Goal: Use online tool/utility: Utilize a website feature to perform a specific function

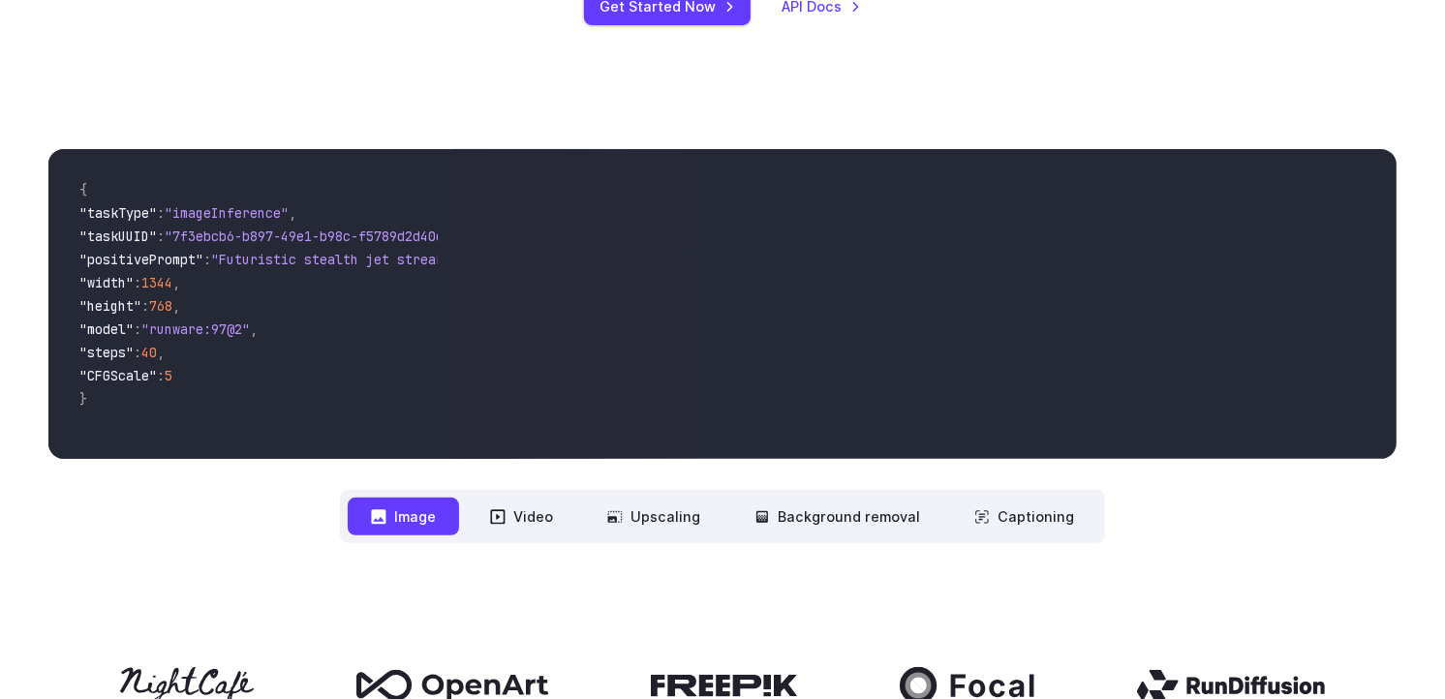
scroll to position [486, 0]
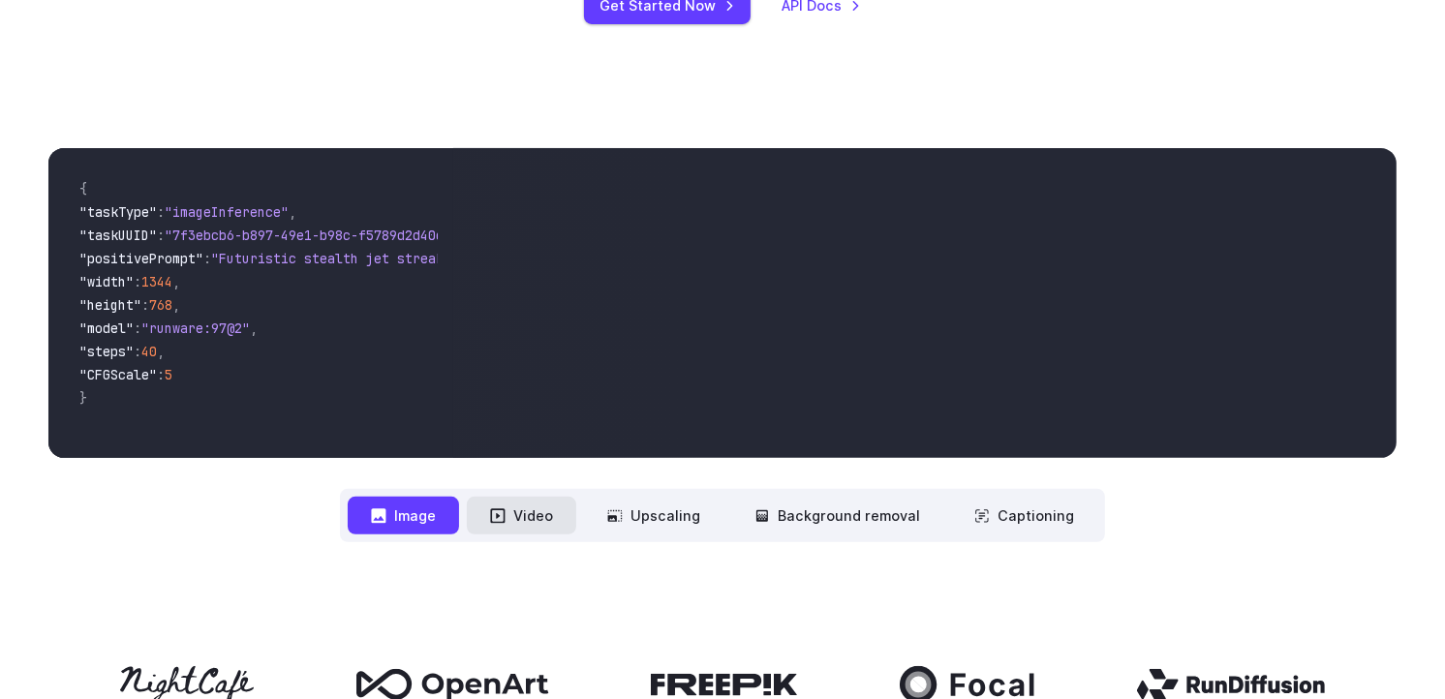
click at [509, 530] on button "Video" at bounding box center [521, 516] width 109 height 38
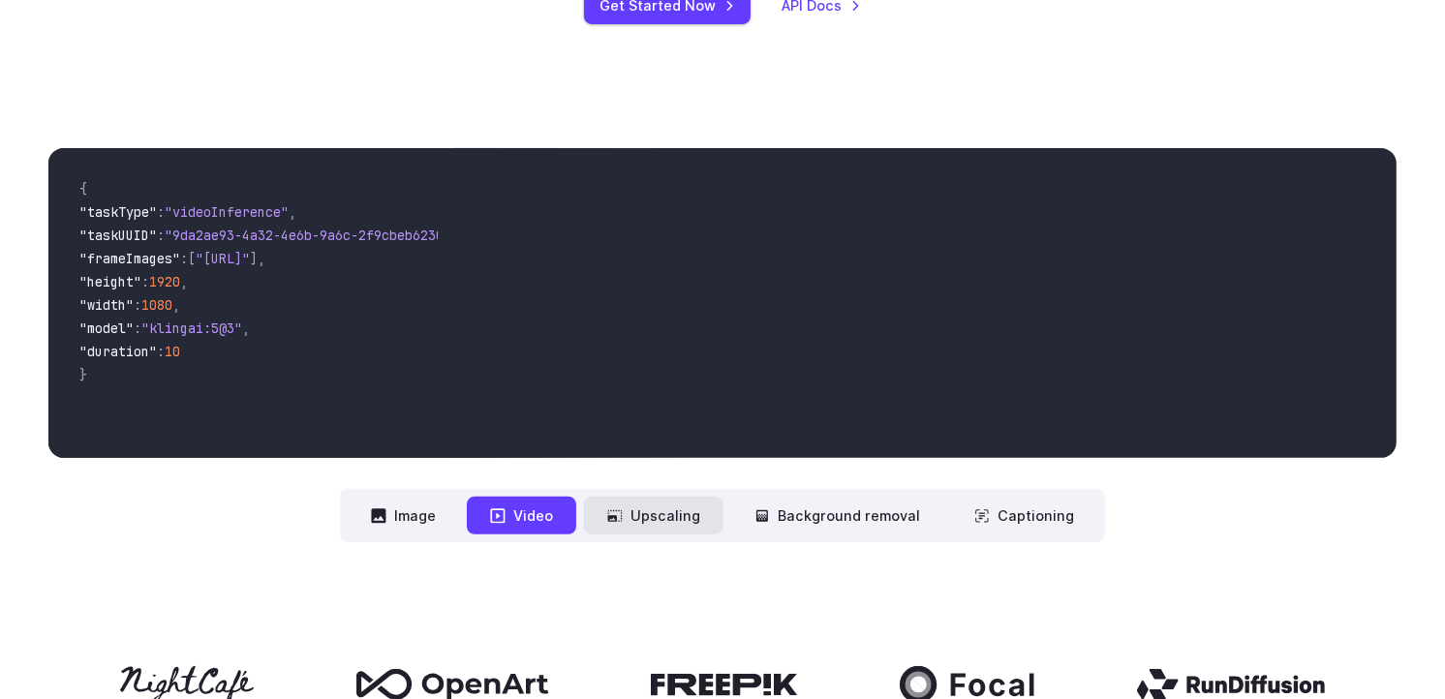
click at [623, 517] on icon at bounding box center [615, 517] width 16 height 16
click at [650, 517] on button "Upscaling" at bounding box center [654, 516] width 140 height 38
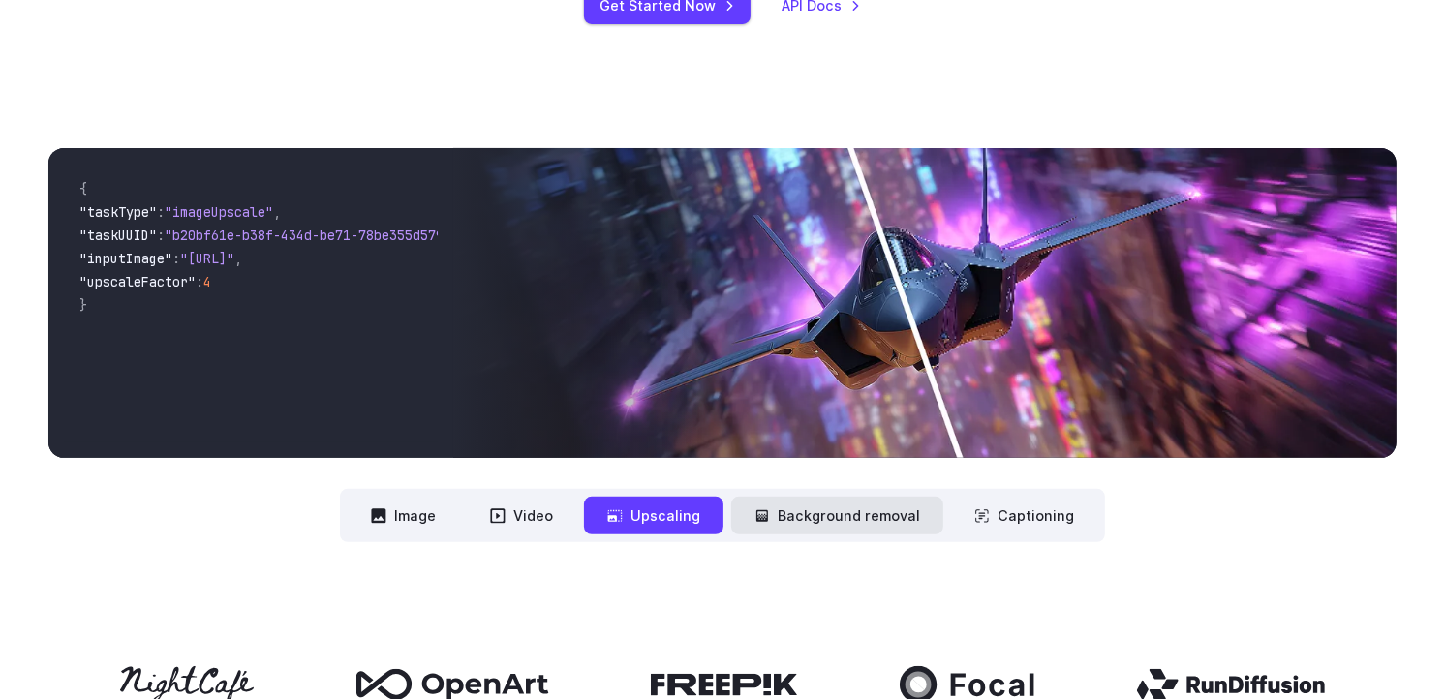
click at [758, 516] on icon at bounding box center [763, 517] width 16 height 16
click at [779, 510] on button "Background removal" at bounding box center [837, 516] width 212 height 38
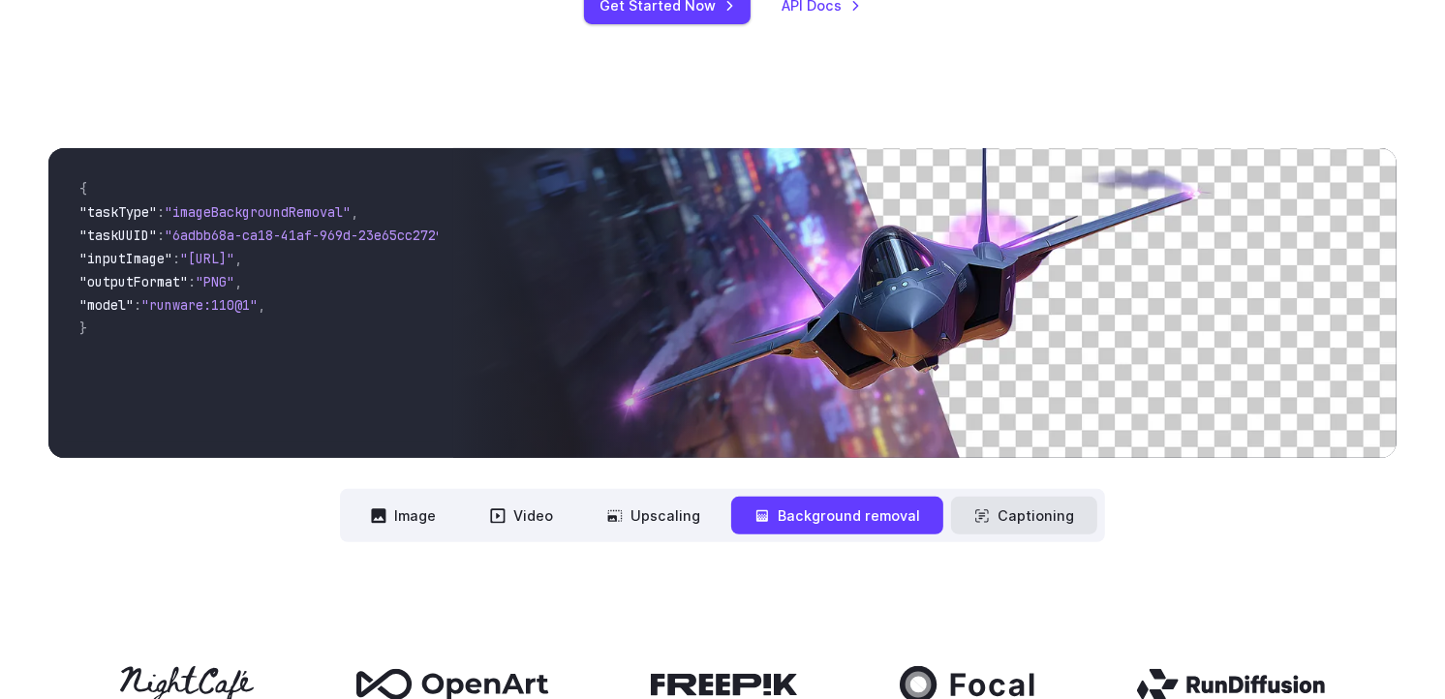
click at [980, 507] on button "Captioning" at bounding box center [1024, 516] width 146 height 38
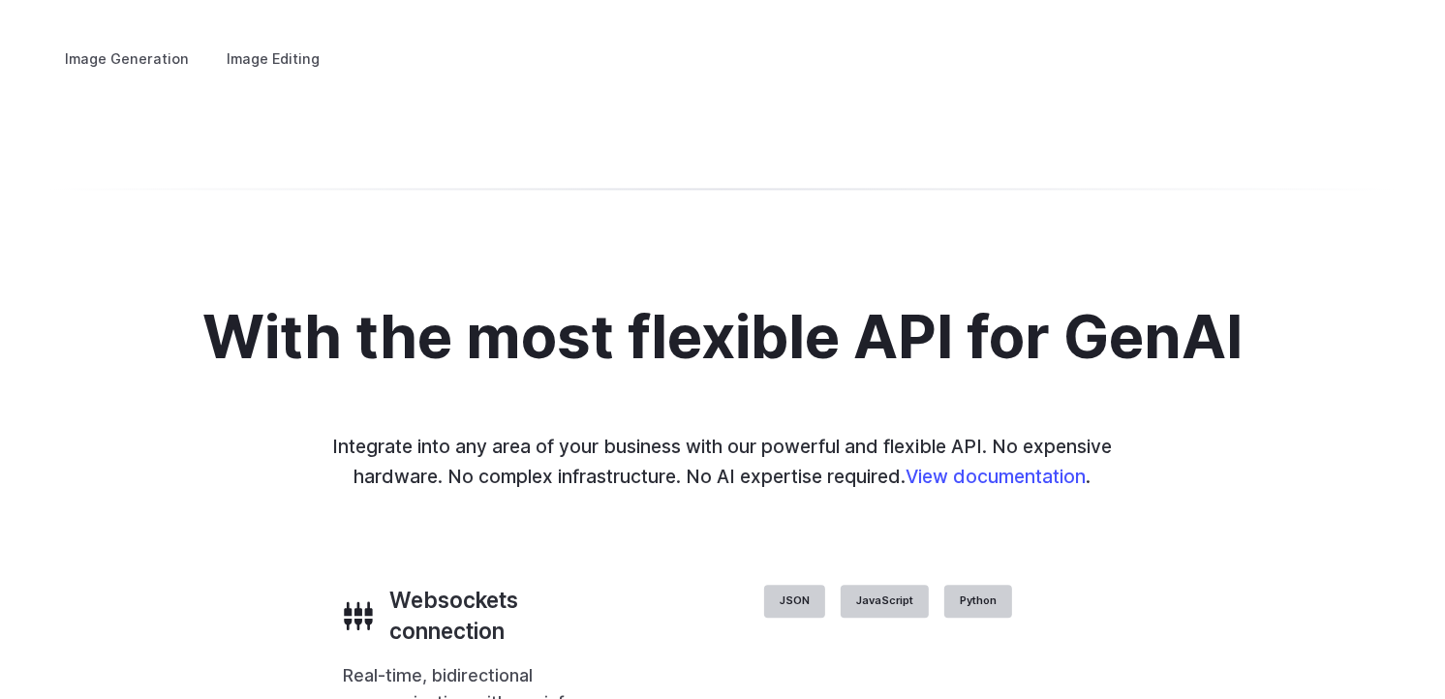
scroll to position [3742, 0]
click at [0, 0] on button "Go to 2 of 4" at bounding box center [0, 0] width 0 height 0
click at [0, 0] on button "Go to 3 of 4" at bounding box center [0, 0] width 0 height 0
click at [0, 0] on div at bounding box center [0, 0] width 0 height 0
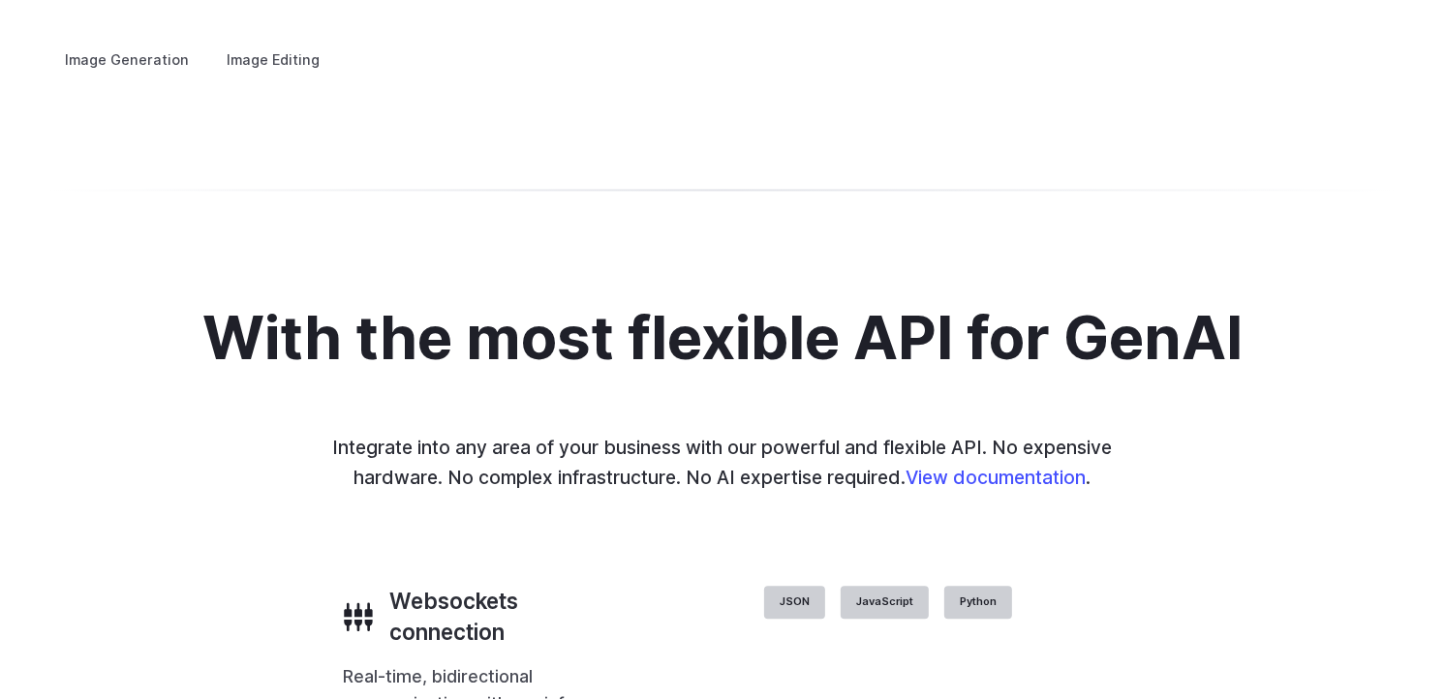
click at [0, 0] on button "Go to 4 of 4" at bounding box center [0, 0] width 0 height 0
click at [0, 0] on button "Go to 1 of 4" at bounding box center [0, 0] width 0 height 0
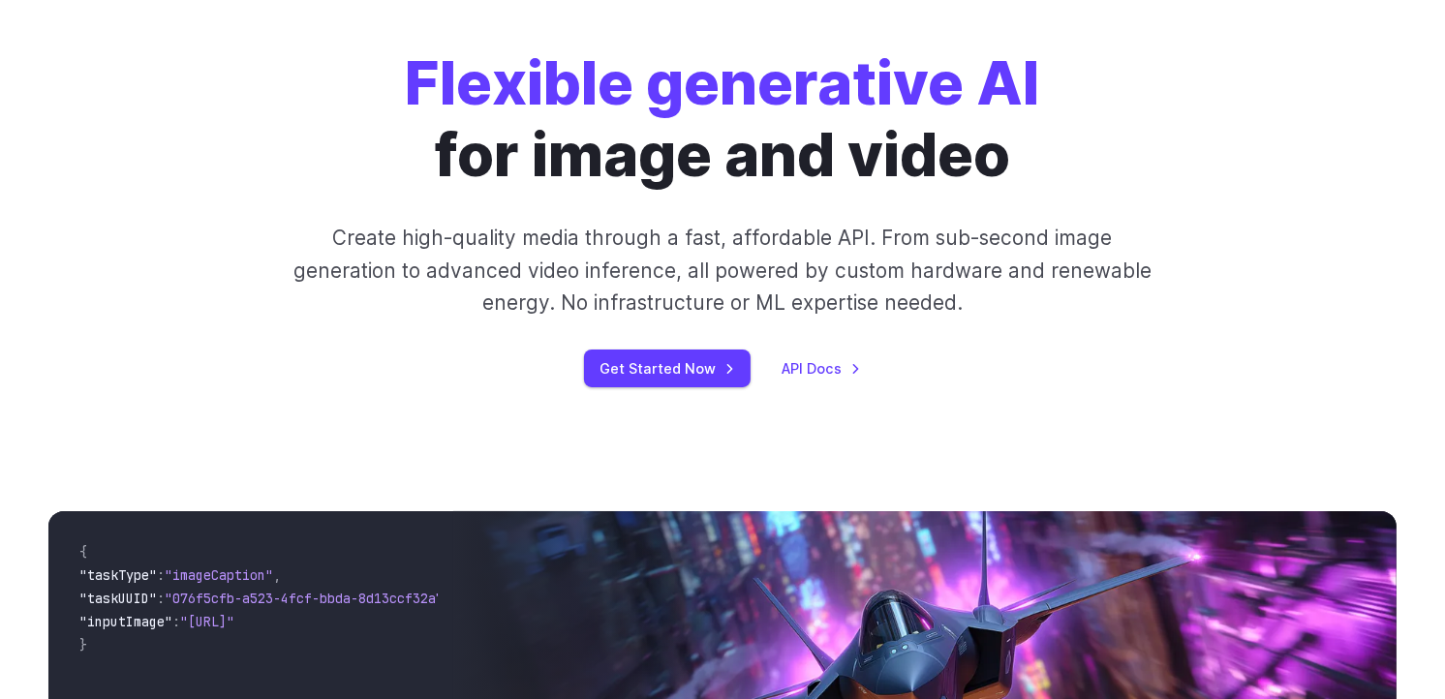
scroll to position [0, 0]
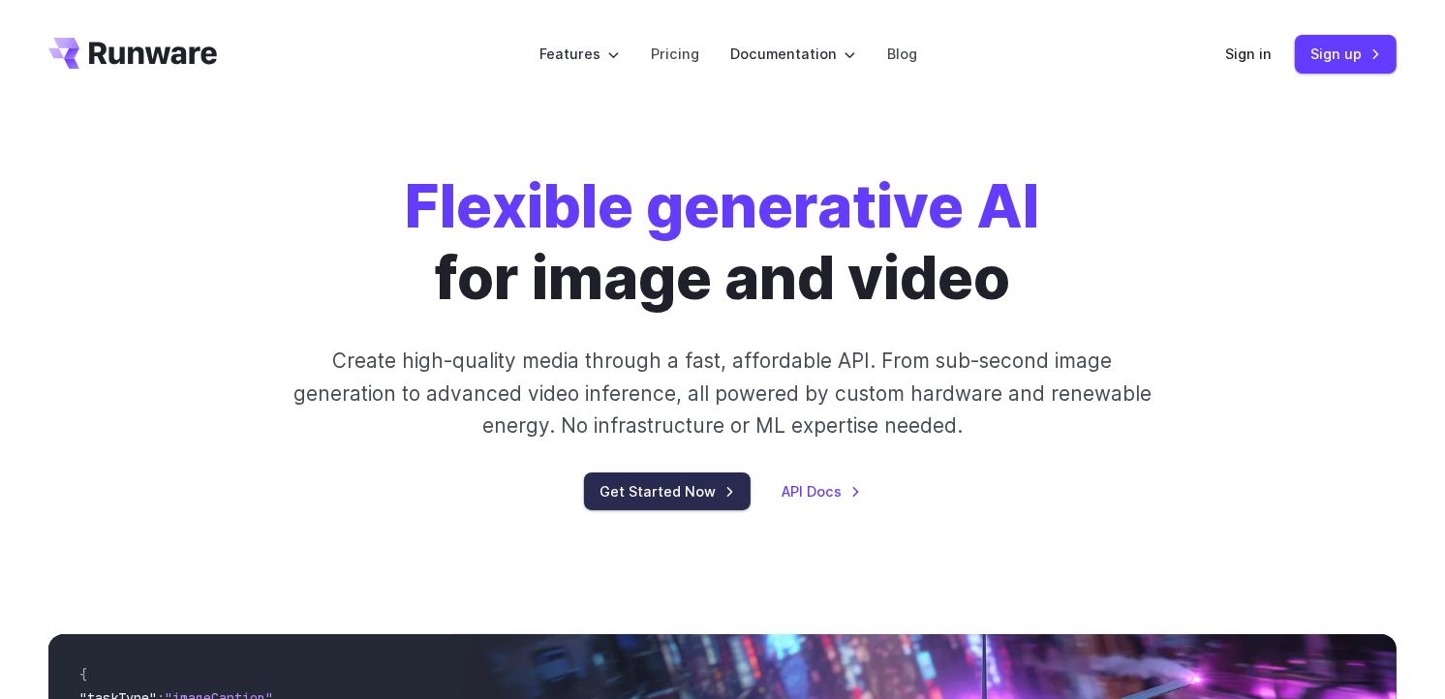
click at [675, 494] on link "Get Started Now" at bounding box center [667, 492] width 167 height 38
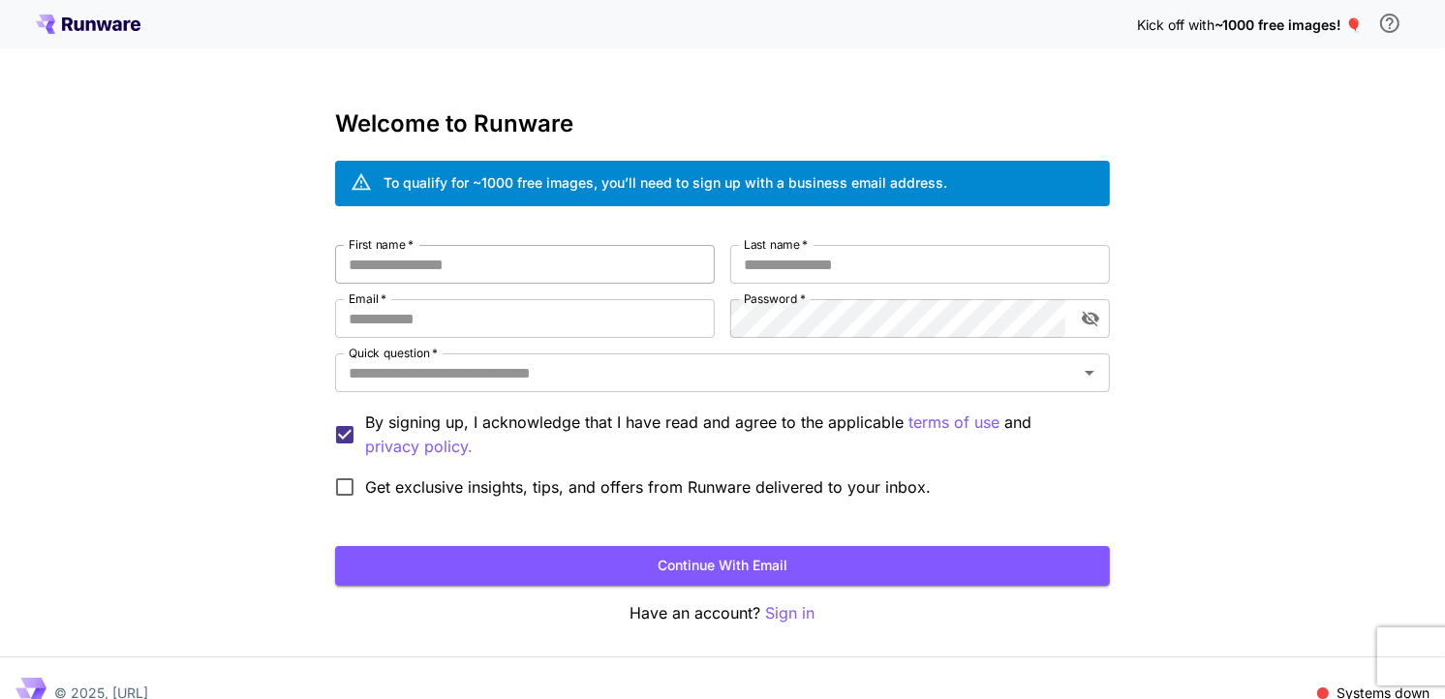
click at [508, 267] on input "First name   *" at bounding box center [525, 264] width 380 height 39
click at [822, 269] on input "Last name   *" at bounding box center [920, 264] width 380 height 39
click at [543, 264] on input "First name   *" at bounding box center [525, 264] width 380 height 39
click at [469, 336] on input "Email   *" at bounding box center [525, 318] width 380 height 39
click at [489, 354] on div "Quick question   *" at bounding box center [722, 373] width 775 height 39
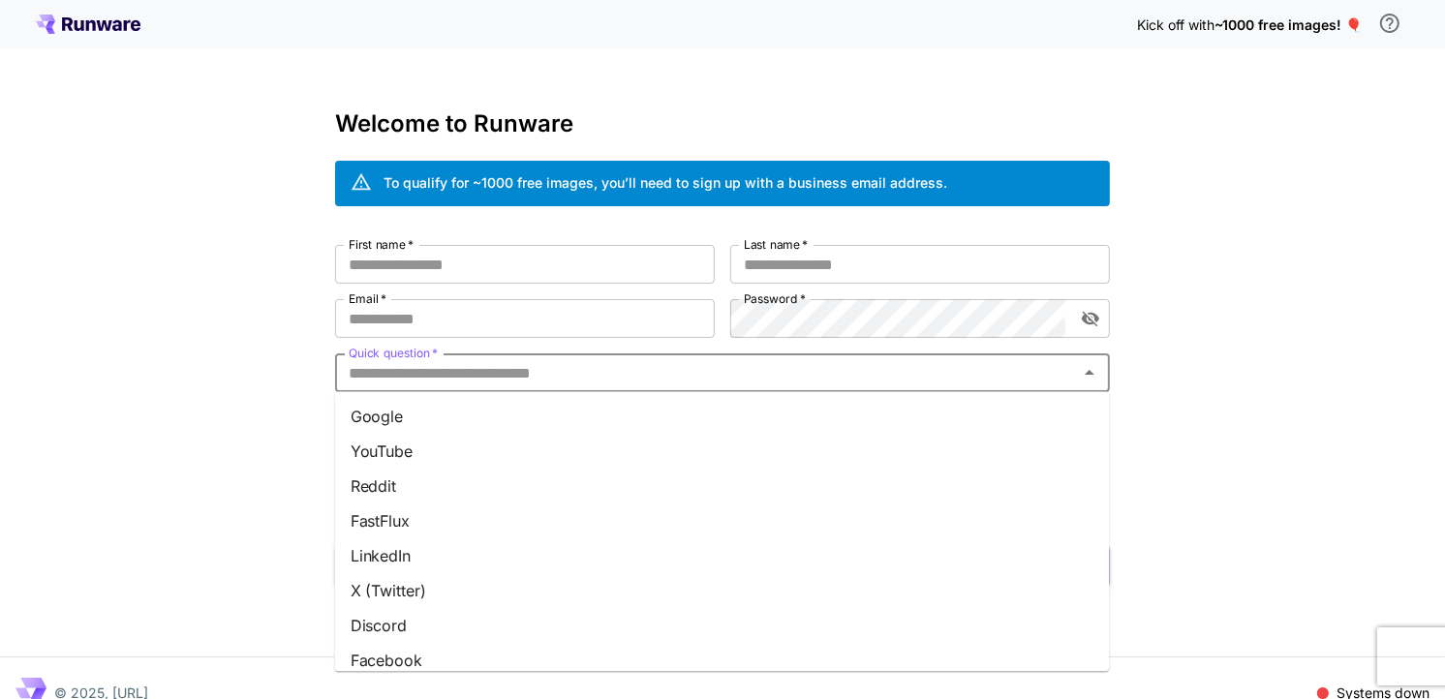
click at [450, 460] on li "YouTube" at bounding box center [722, 451] width 775 height 35
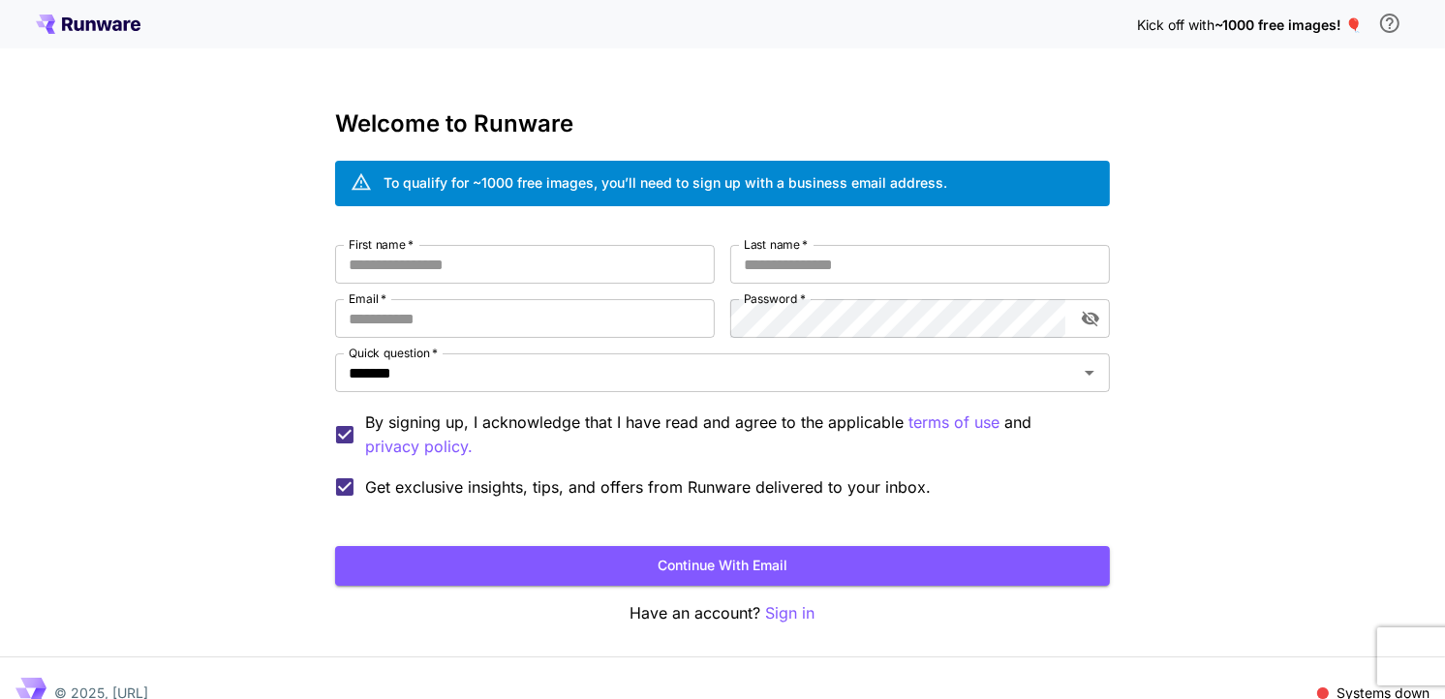
click at [534, 337] on div "First name   * First name   * Last name   * Last name   * Email   * Email   * P…" at bounding box center [722, 376] width 775 height 263
click at [559, 318] on input "Email   *" at bounding box center [525, 318] width 380 height 39
drag, startPoint x: 628, startPoint y: 331, endPoint x: 610, endPoint y: 246, distance: 87.0
click at [628, 331] on input "Email   *" at bounding box center [525, 318] width 380 height 39
drag, startPoint x: 588, startPoint y: 269, endPoint x: 611, endPoint y: 263, distance: 24.2
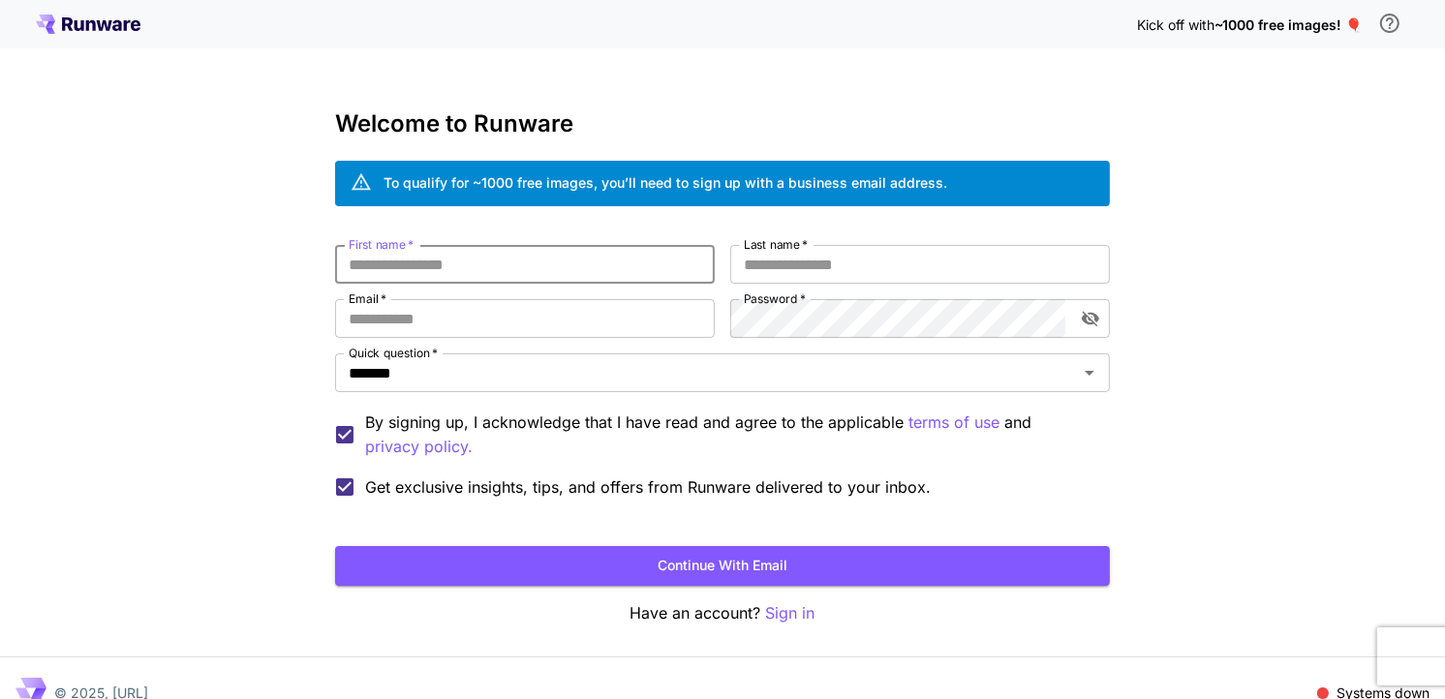
click at [588, 269] on input "First name   *" at bounding box center [525, 264] width 380 height 39
click at [400, 268] on input "First name   *" at bounding box center [525, 264] width 380 height 39
click at [514, 273] on input "First name   *" at bounding box center [525, 264] width 380 height 39
click at [526, 300] on input "Email   *" at bounding box center [525, 318] width 380 height 39
paste input "**********"
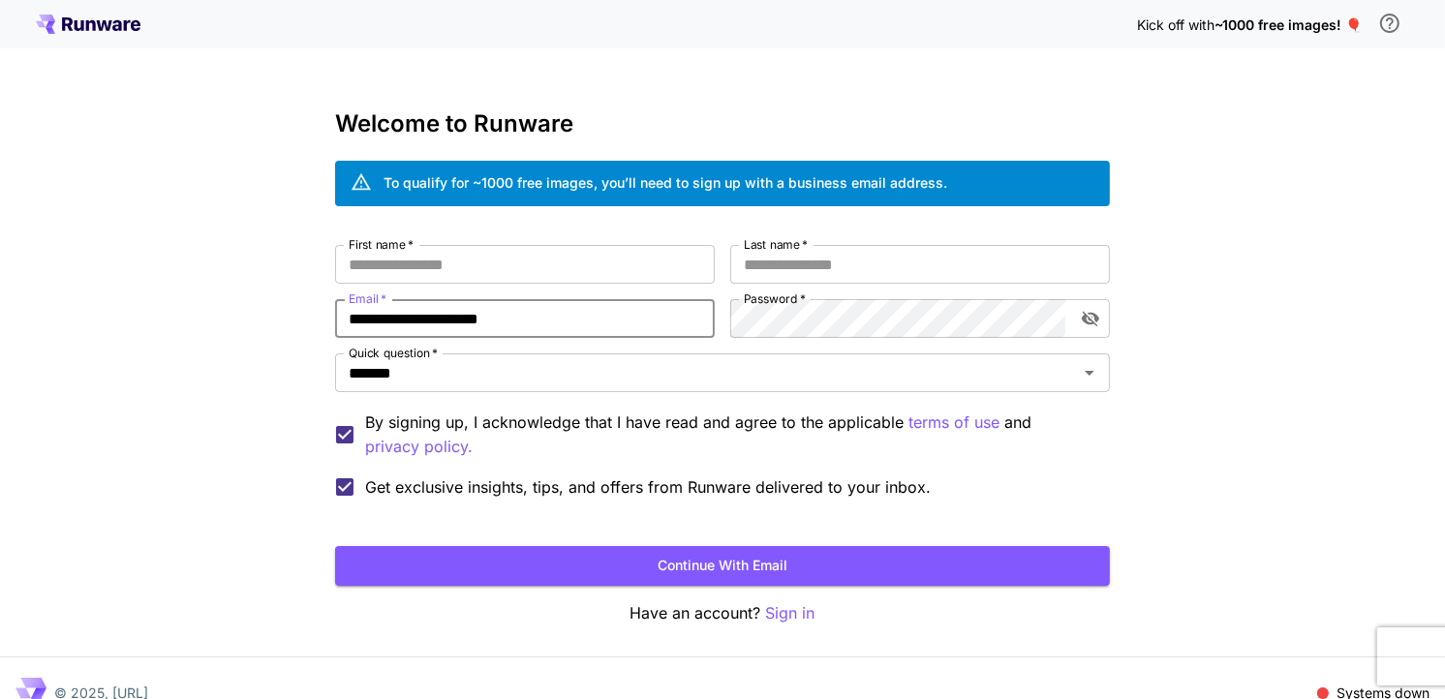
type input "**********"
click at [581, 274] on input "First name   *" at bounding box center [525, 264] width 380 height 39
type input "*****"
click at [756, 264] on input "Last name   *" at bounding box center [920, 264] width 380 height 39
type input "*****"
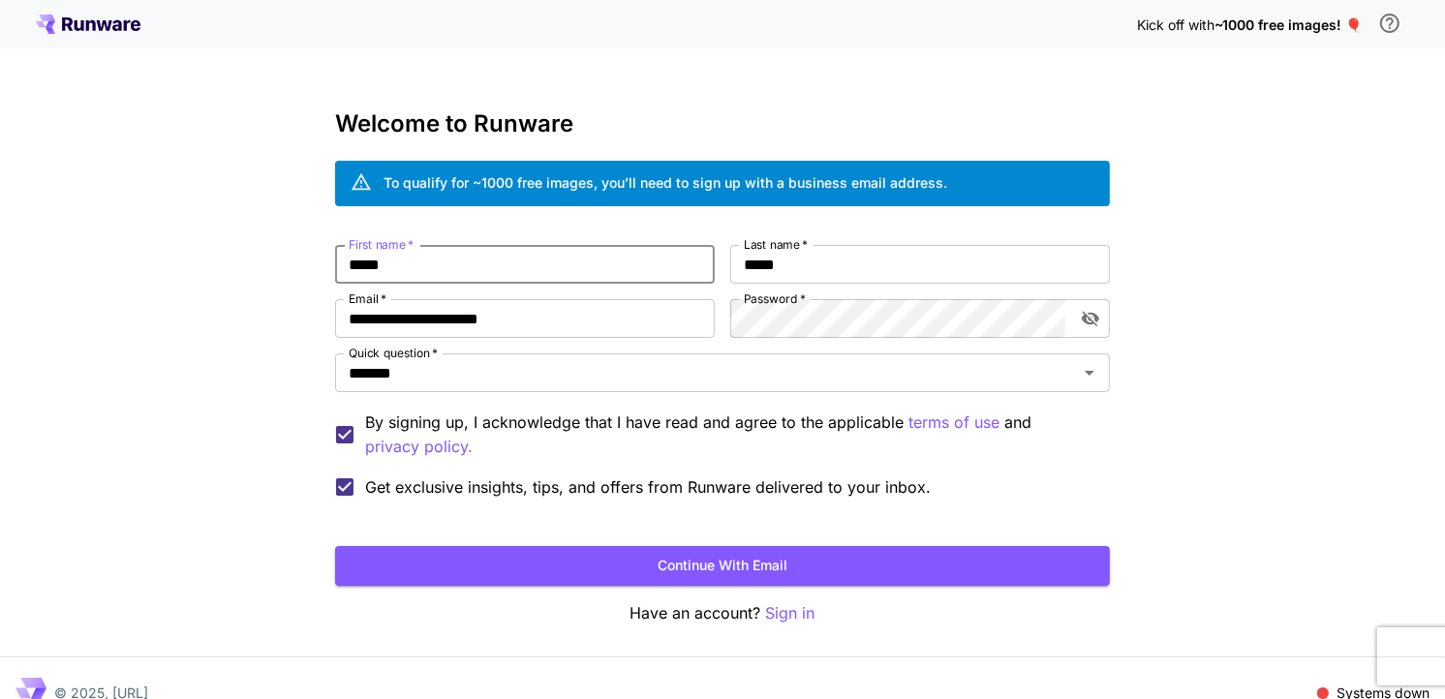
click at [534, 278] on input "*****" at bounding box center [525, 264] width 380 height 39
type input "*"
type input "******"
click at [565, 570] on button "Continue with email" at bounding box center [722, 566] width 775 height 40
click at [1090, 322] on icon "toggle password visibility" at bounding box center [1090, 318] width 19 height 19
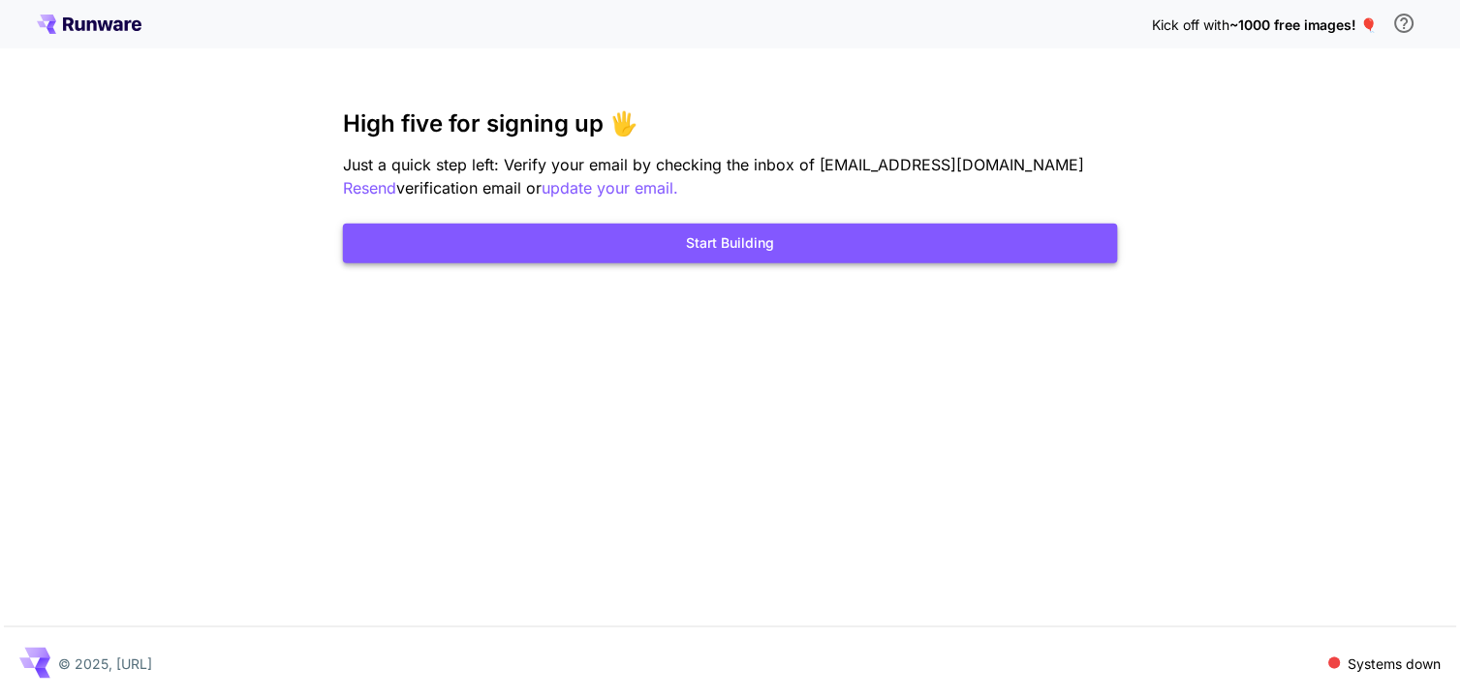
click at [767, 252] on button "Start Building" at bounding box center [730, 244] width 775 height 40
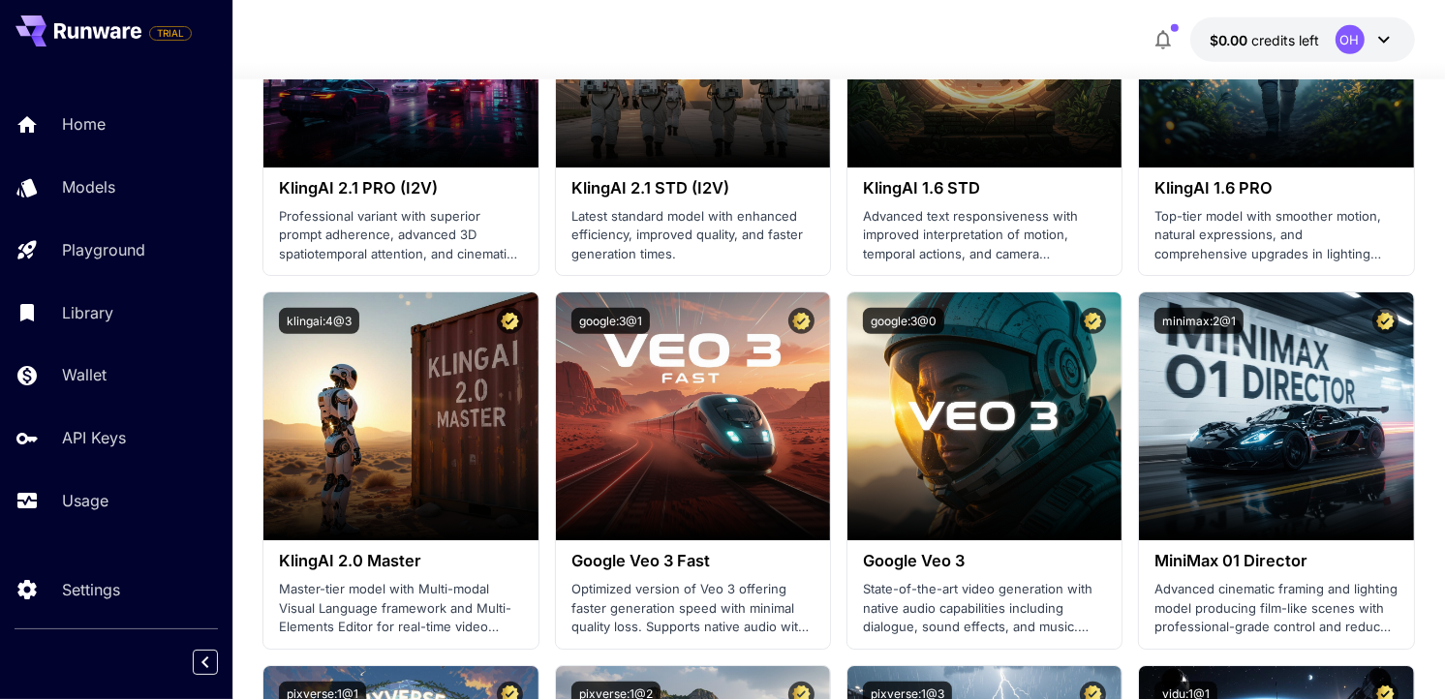
scroll to position [1291, 0]
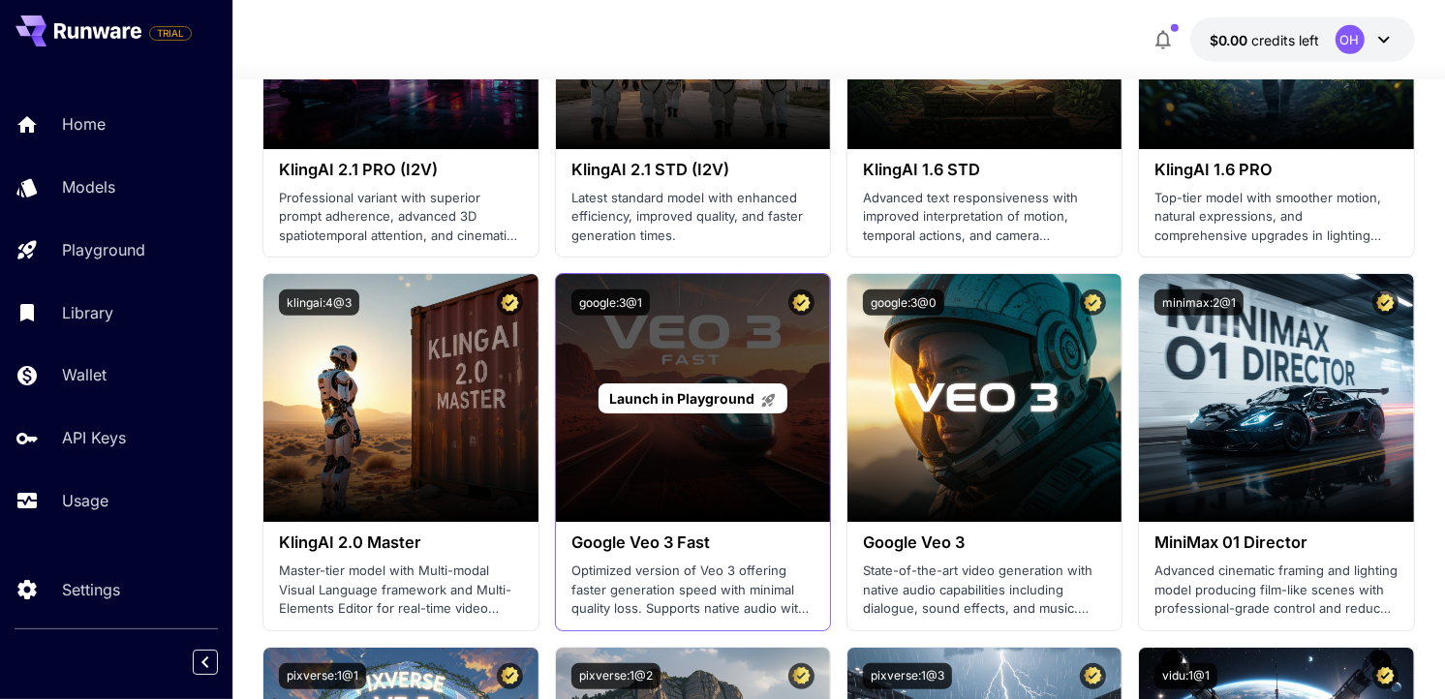
click at [676, 401] on span "Launch in Playground" at bounding box center [681, 398] width 145 height 16
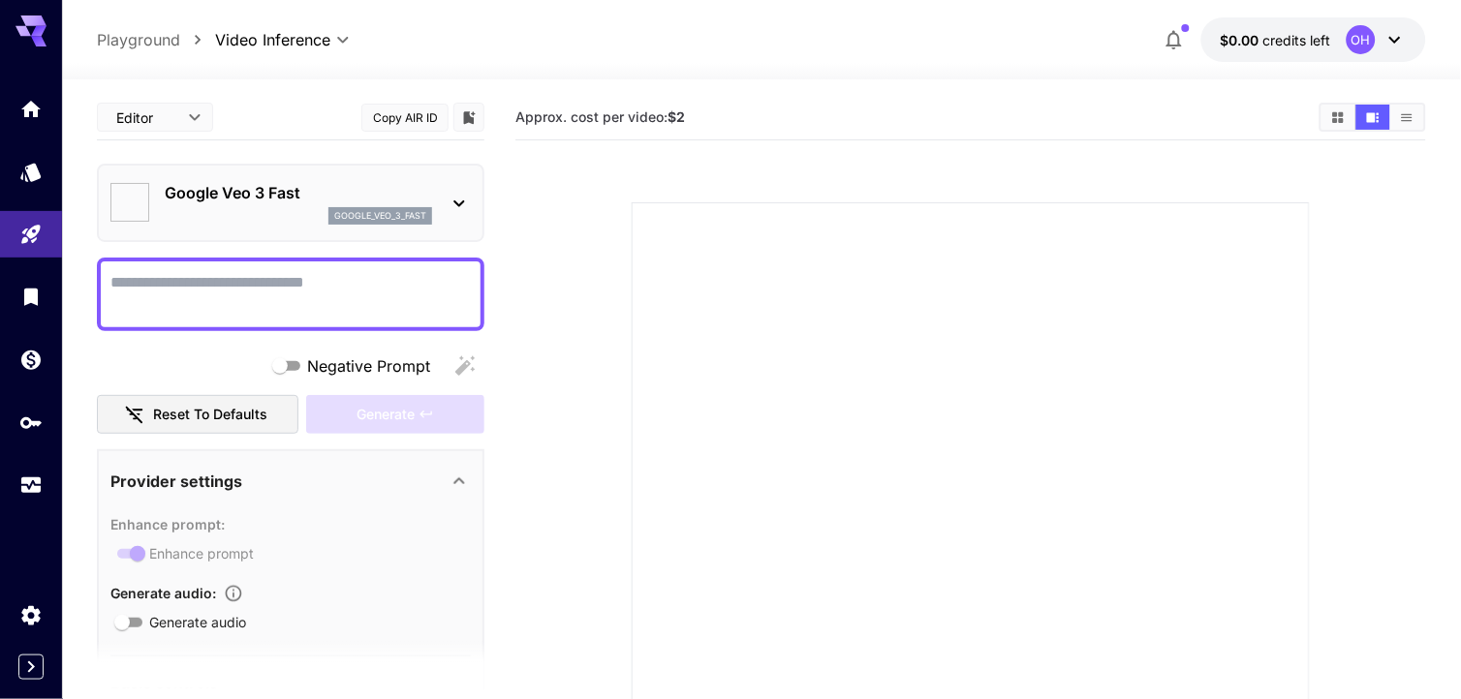
type input "*"
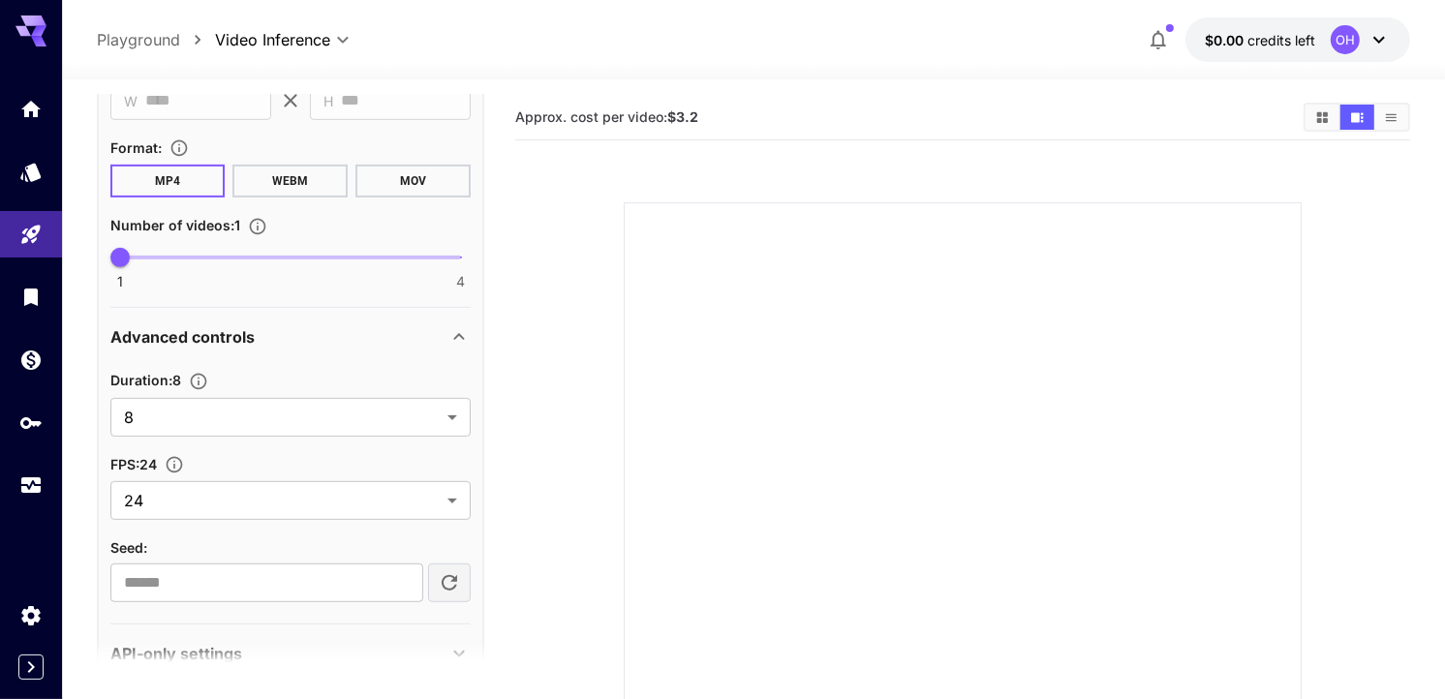
scroll to position [860, 0]
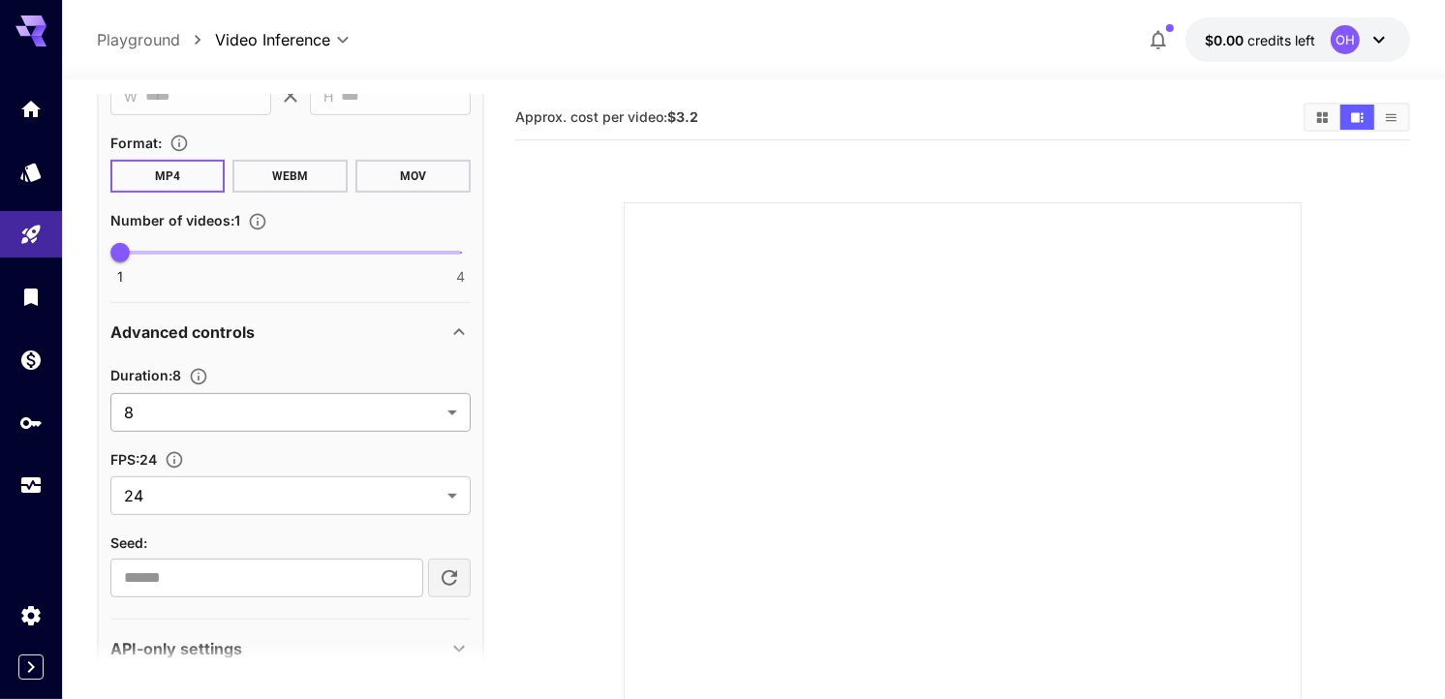
click at [295, 403] on body "**********" at bounding box center [722, 469] width 1445 height 939
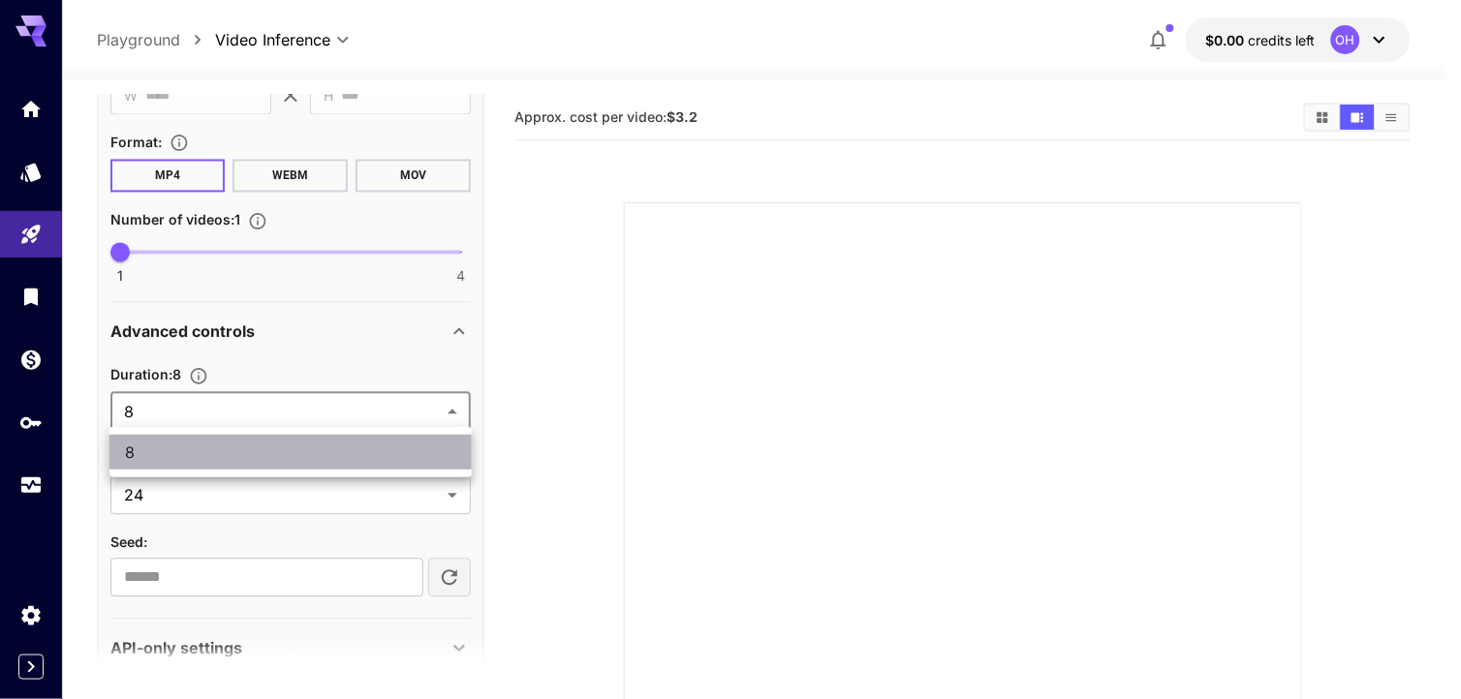
click at [277, 458] on span "8" at bounding box center [290, 452] width 331 height 23
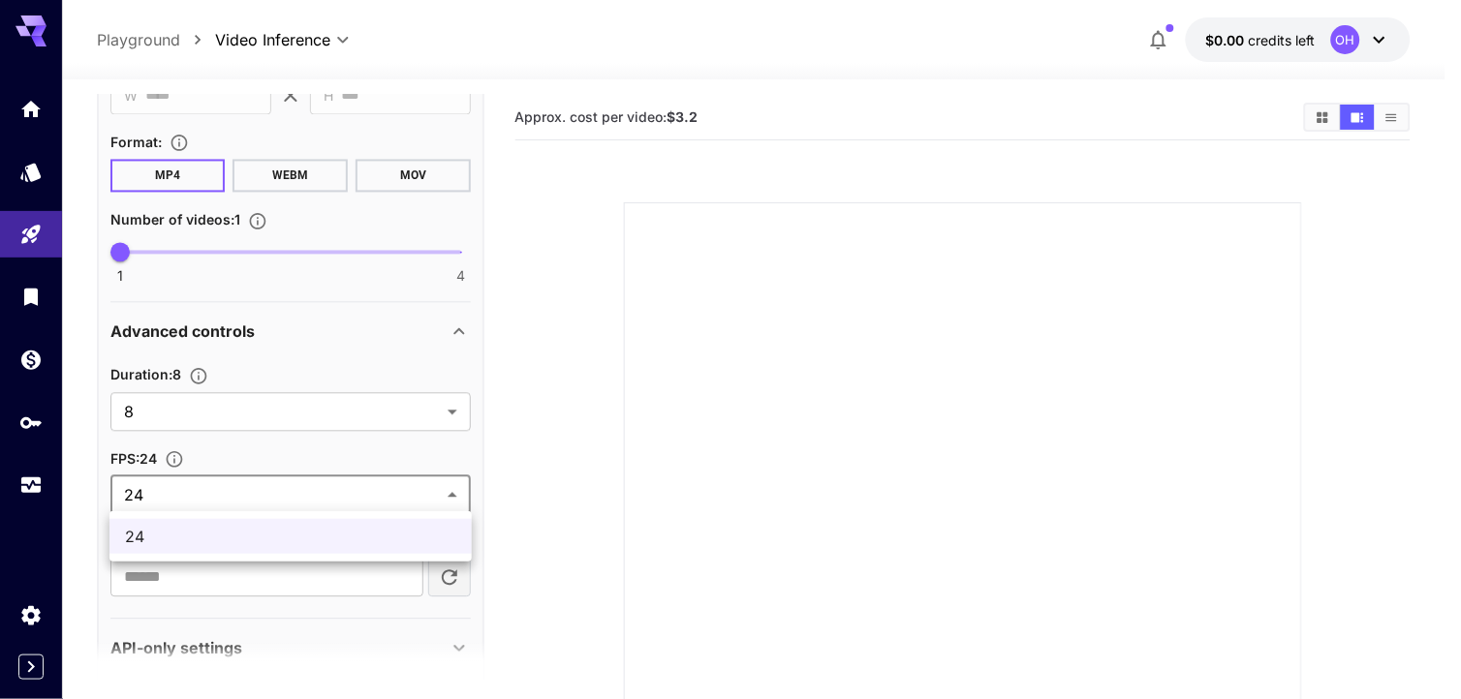
click at [278, 494] on body "**********" at bounding box center [730, 469] width 1461 height 939
click at [252, 537] on span "24" at bounding box center [290, 536] width 331 height 23
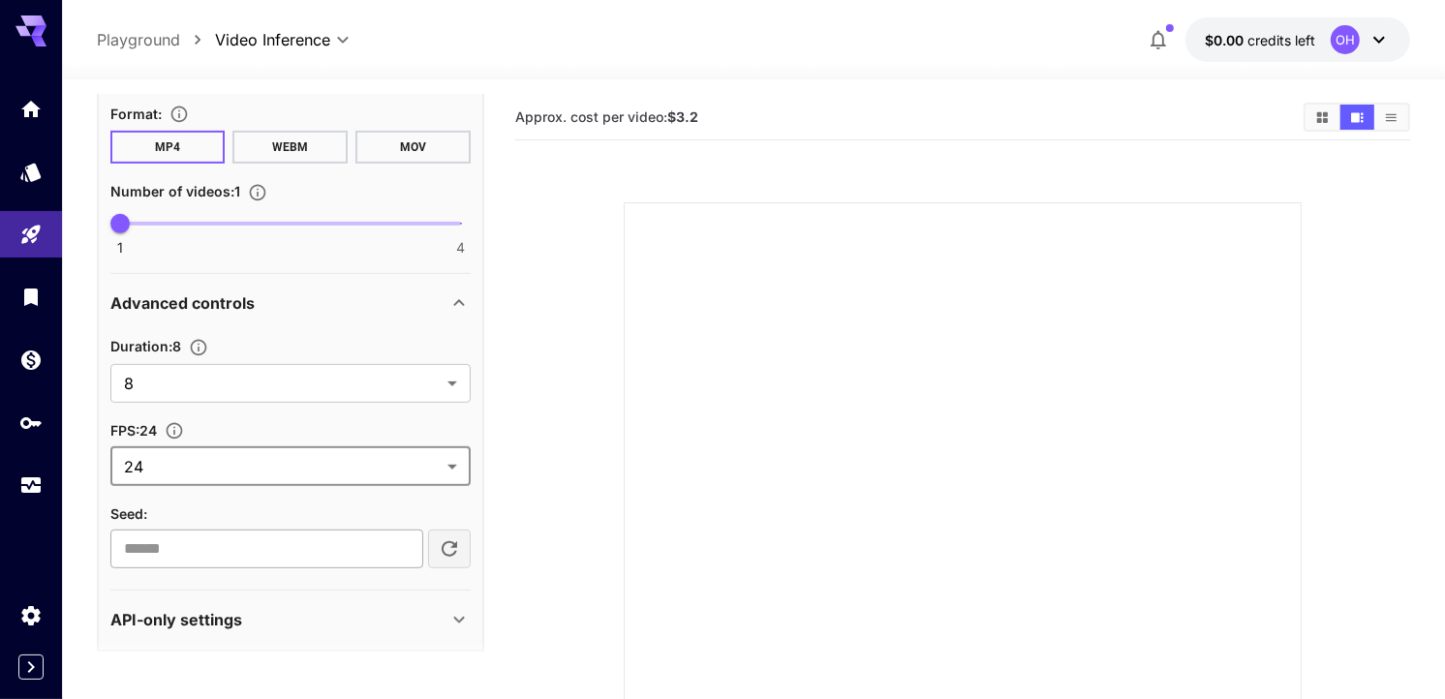
scroll to position [895, 0]
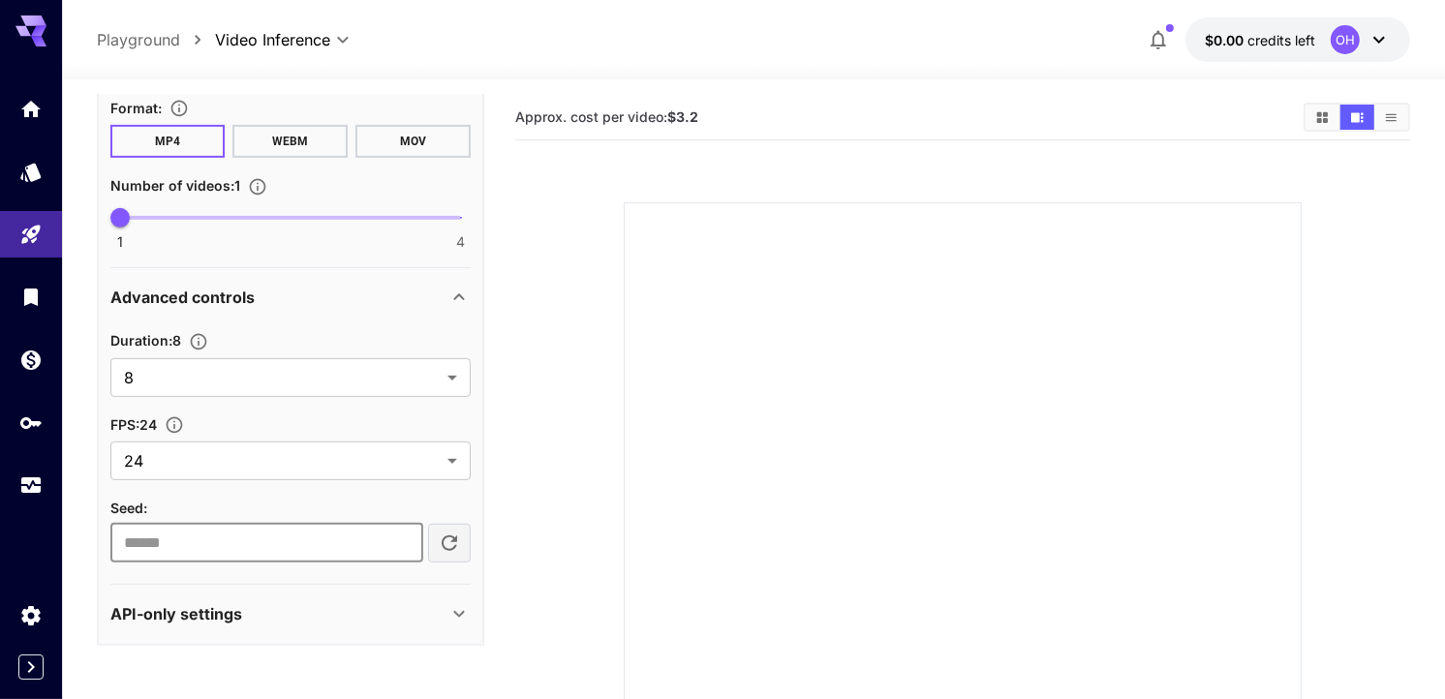
click at [334, 533] on input "number" at bounding box center [266, 543] width 313 height 39
click at [405, 535] on input "*" at bounding box center [266, 543] width 313 height 39
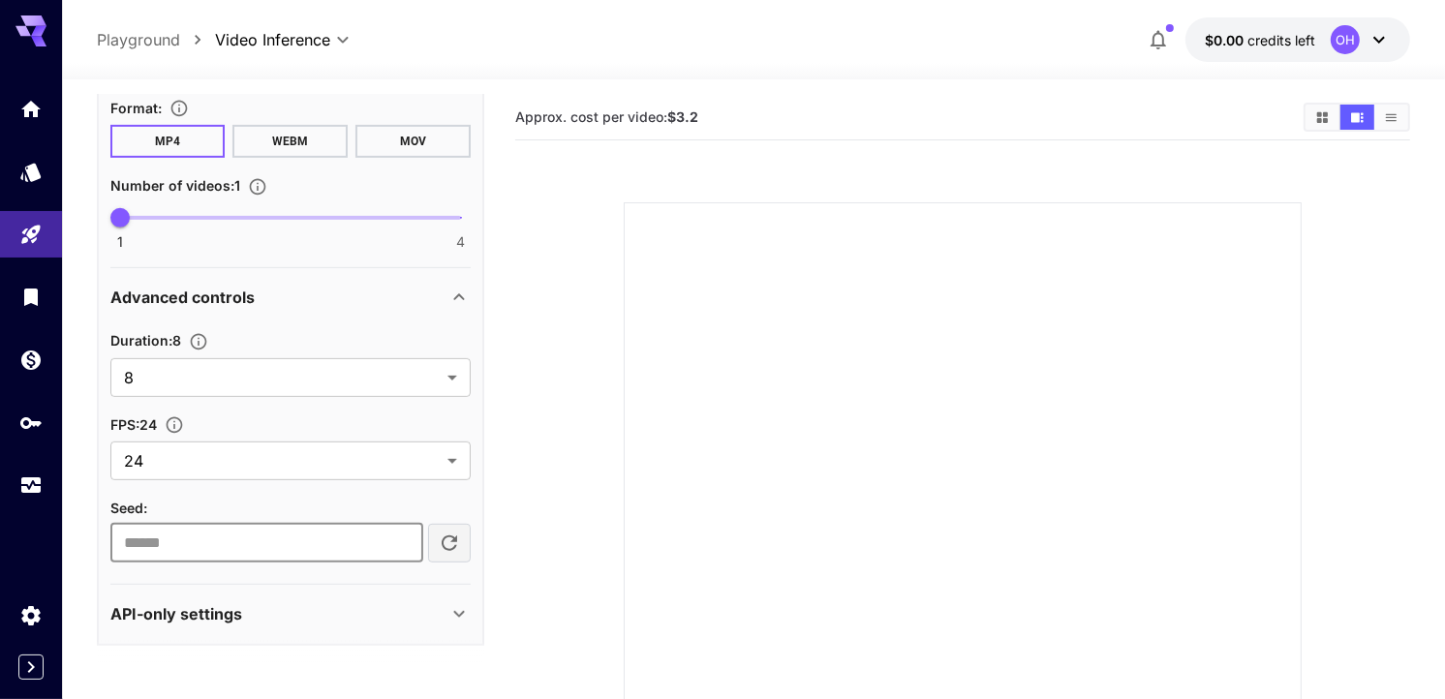
click at [405, 535] on input "**" at bounding box center [266, 543] width 313 height 39
click at [431, 536] on button "button" at bounding box center [449, 543] width 43 height 39
click at [444, 536] on icon "button" at bounding box center [450, 544] width 16 height 16
click at [443, 537] on icon "button" at bounding box center [450, 544] width 16 height 16
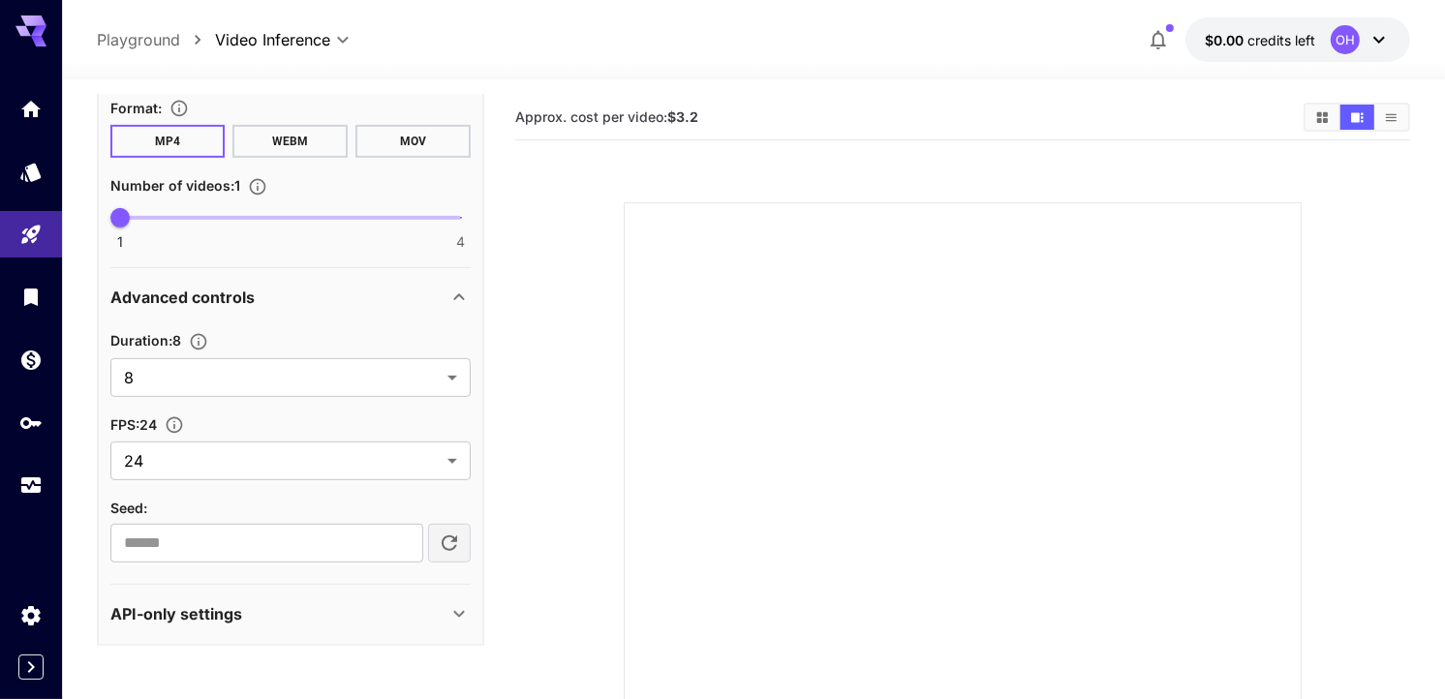
click at [443, 537] on icon "button" at bounding box center [450, 544] width 16 height 16
type input "**********"
click at [376, 592] on div "API-only settings" at bounding box center [290, 614] width 360 height 47
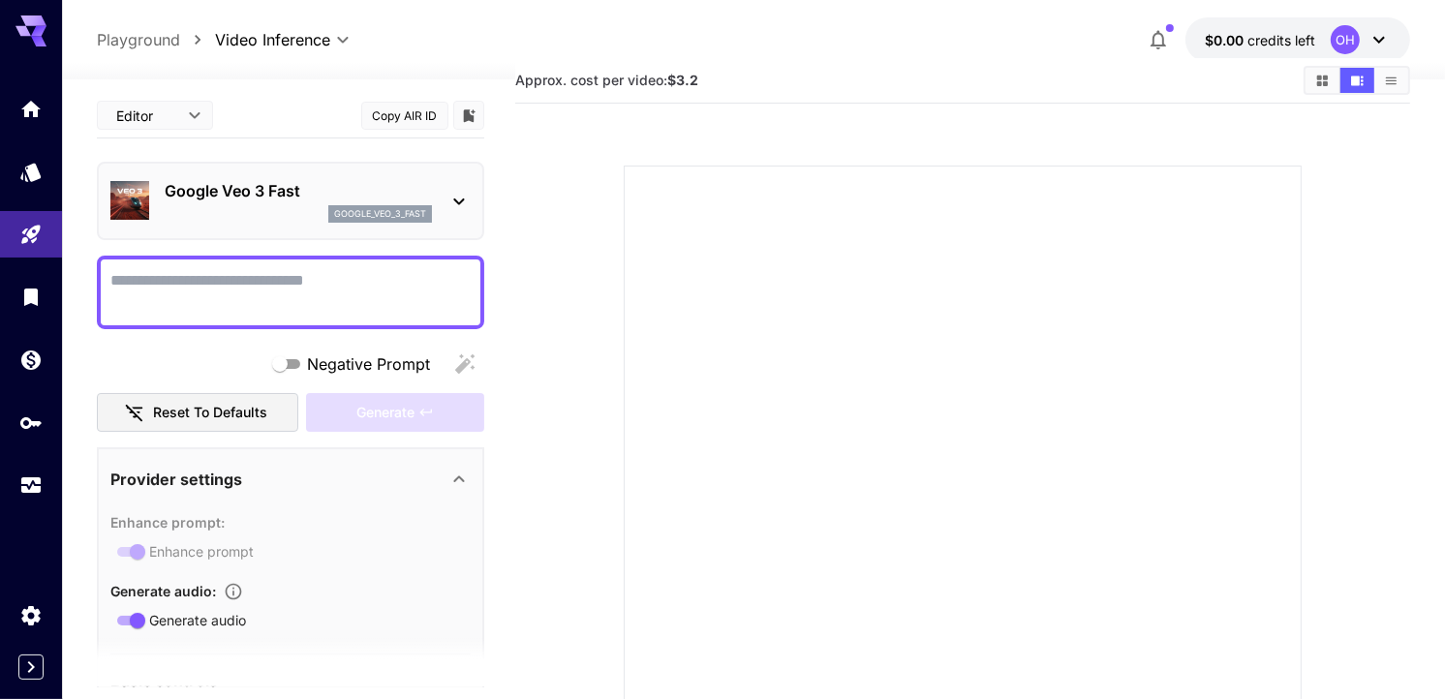
scroll to position [0, 0]
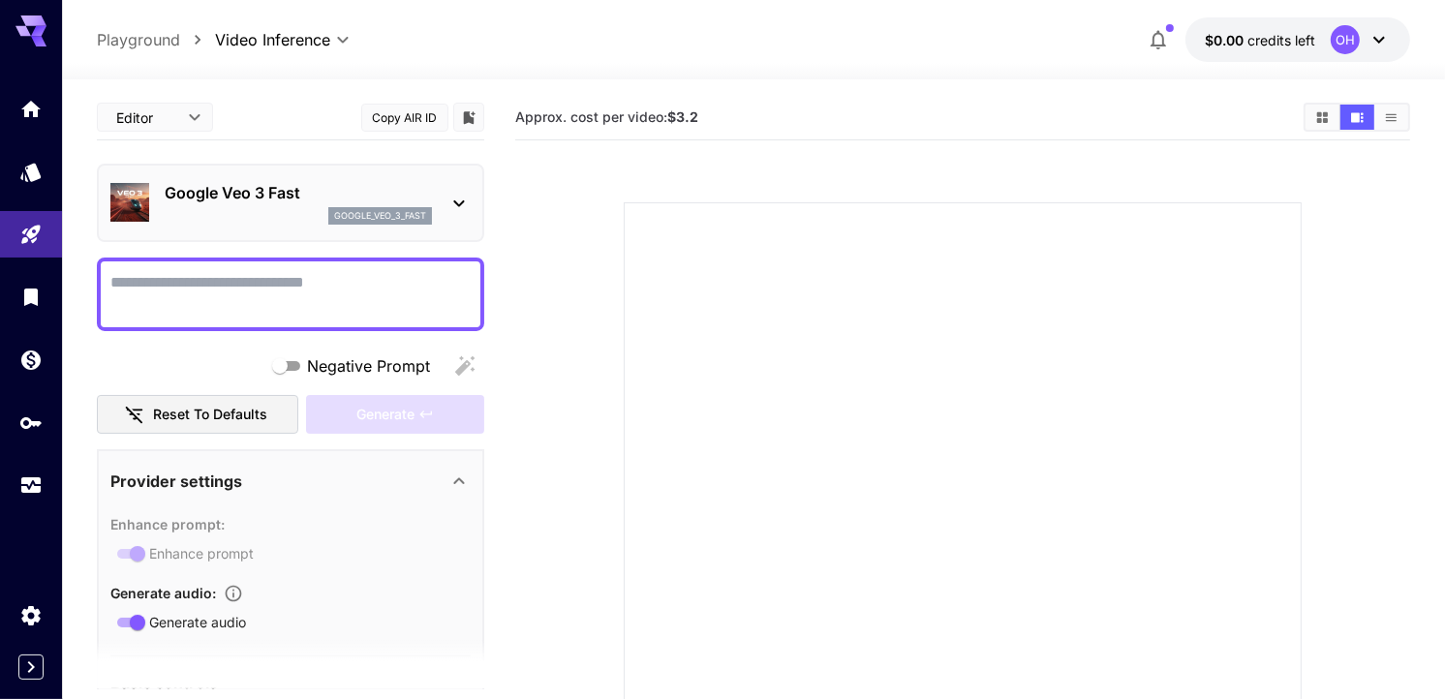
click at [235, 284] on textarea "Negative Prompt" at bounding box center [290, 294] width 360 height 47
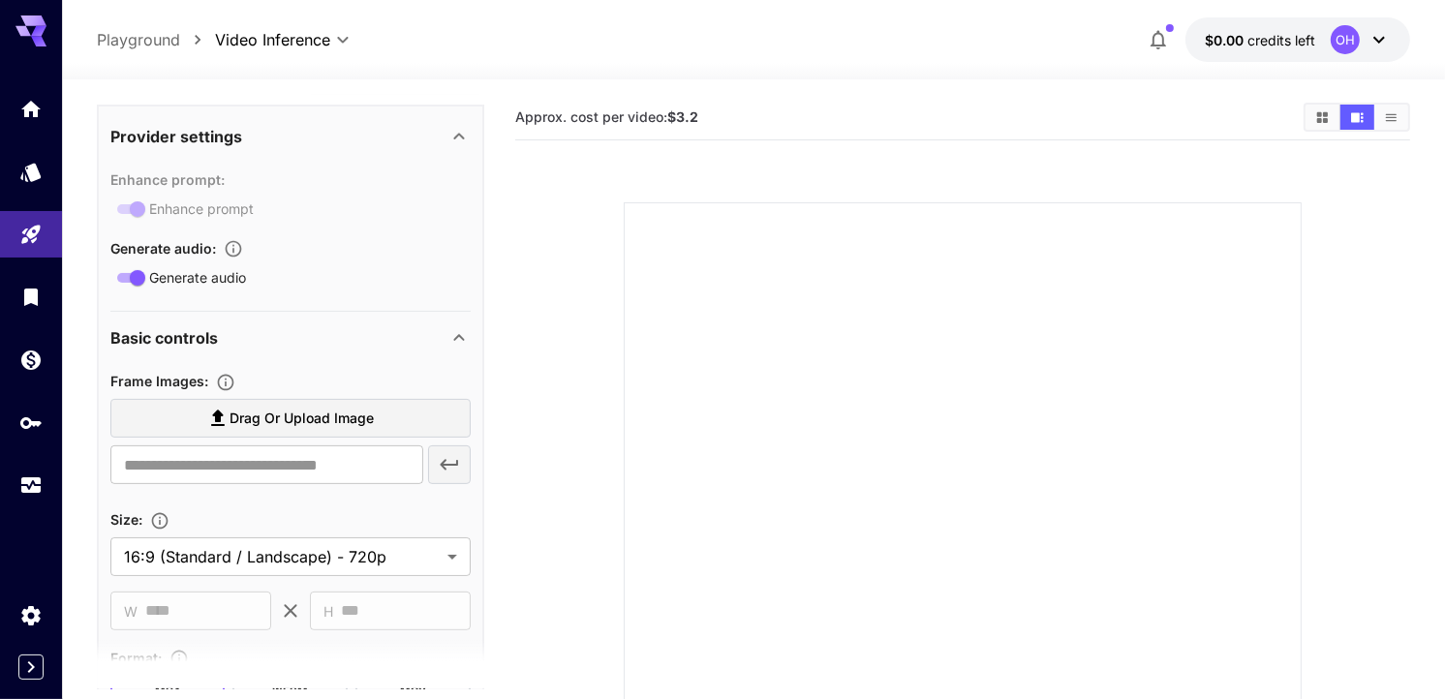
scroll to position [346, 0]
type textarea "**********"
click at [444, 554] on body "**********" at bounding box center [730, 469] width 1461 height 939
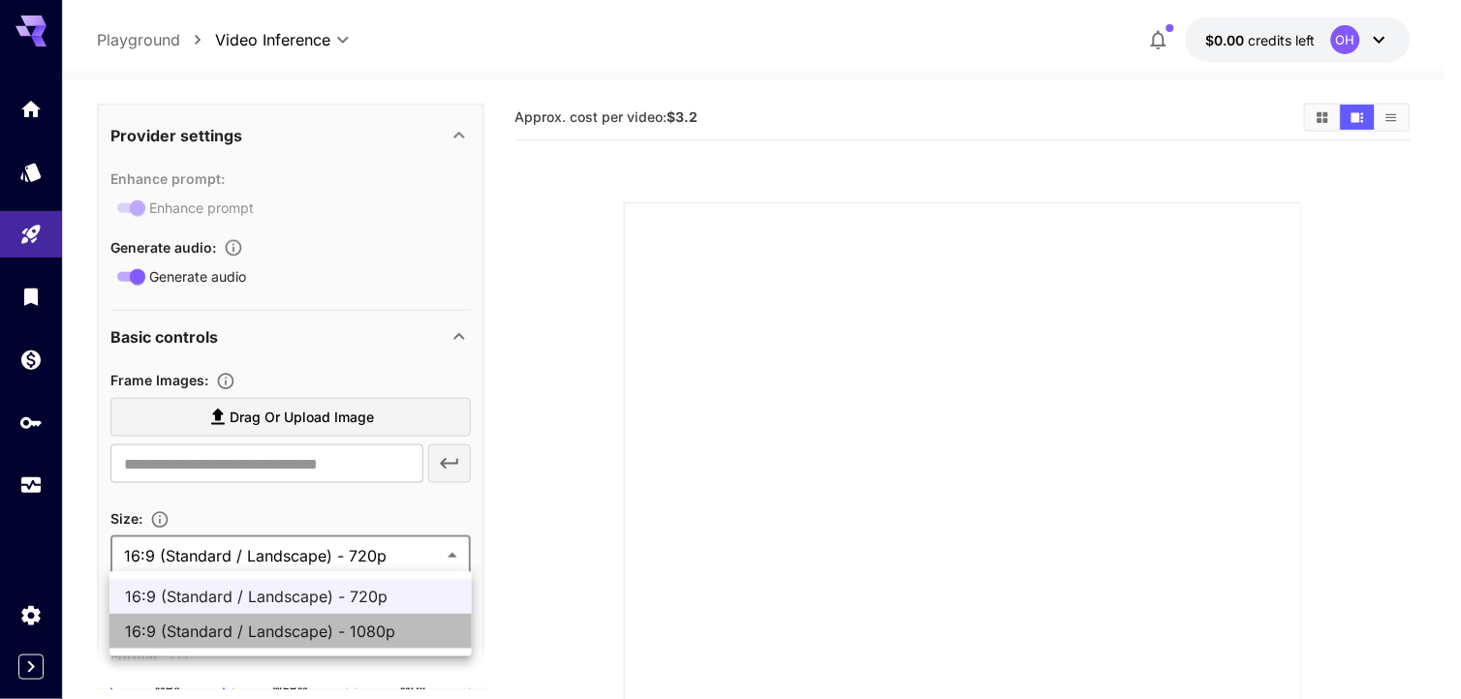
click at [397, 627] on span "16:9 (Standard / Landscape) - 1080p" at bounding box center [290, 631] width 331 height 23
type input "**********"
type input "****"
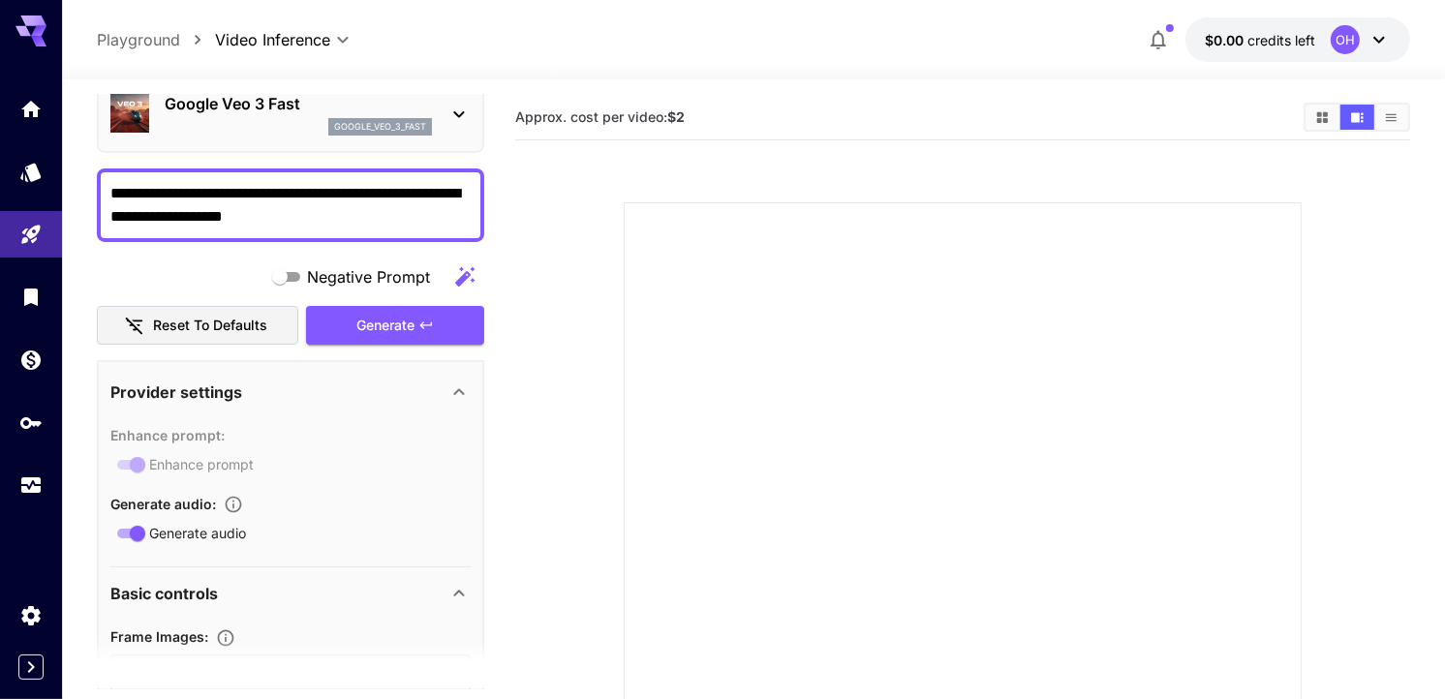
scroll to position [81, 0]
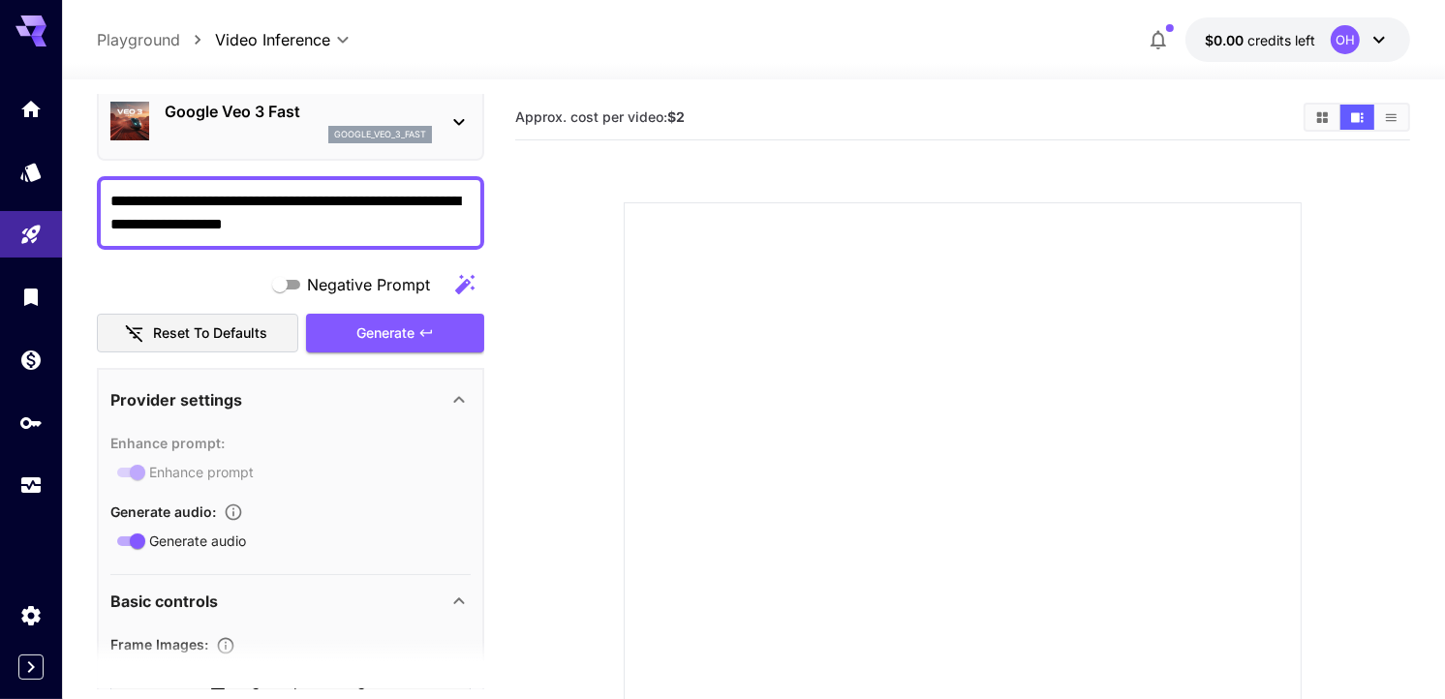
click at [324, 230] on textarea "**********" at bounding box center [290, 213] width 361 height 47
click at [313, 224] on textarea "**********" at bounding box center [290, 213] width 361 height 47
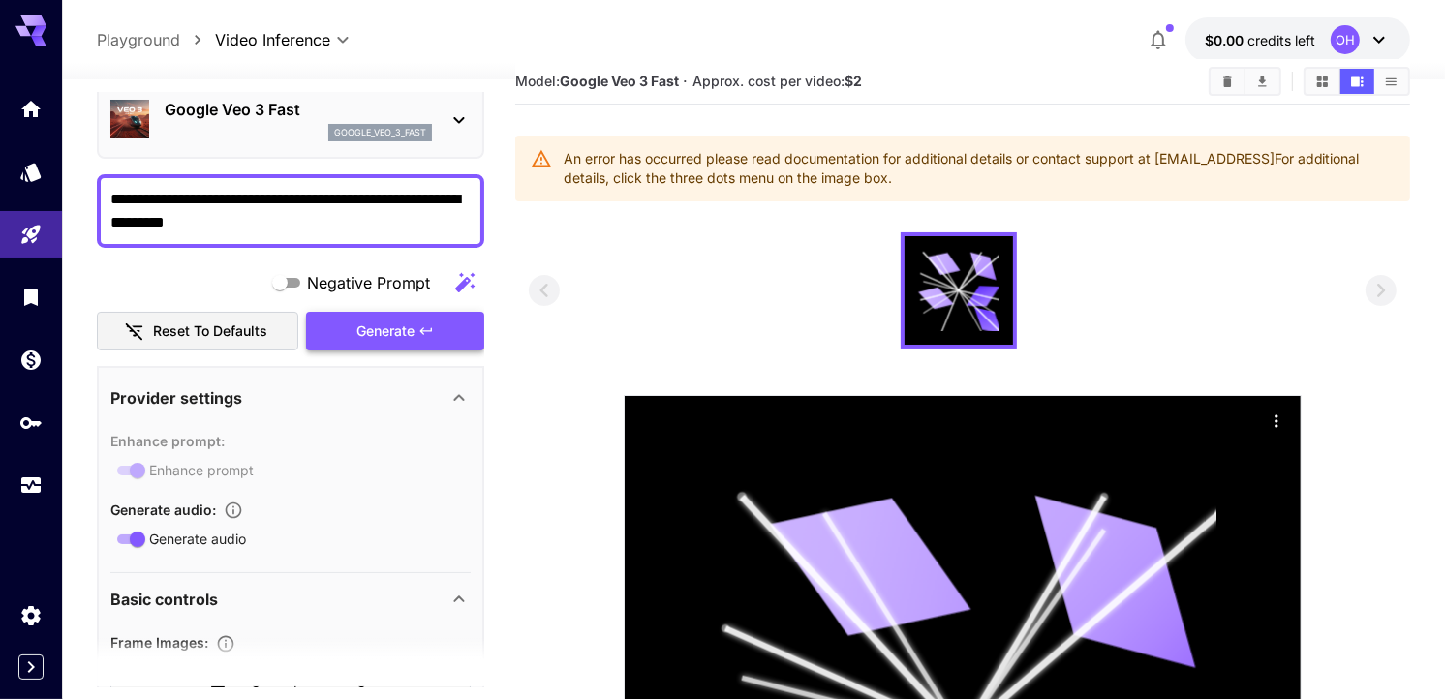
type textarea "**********"
click at [356, 318] on div "Generate" at bounding box center [395, 332] width 178 height 40
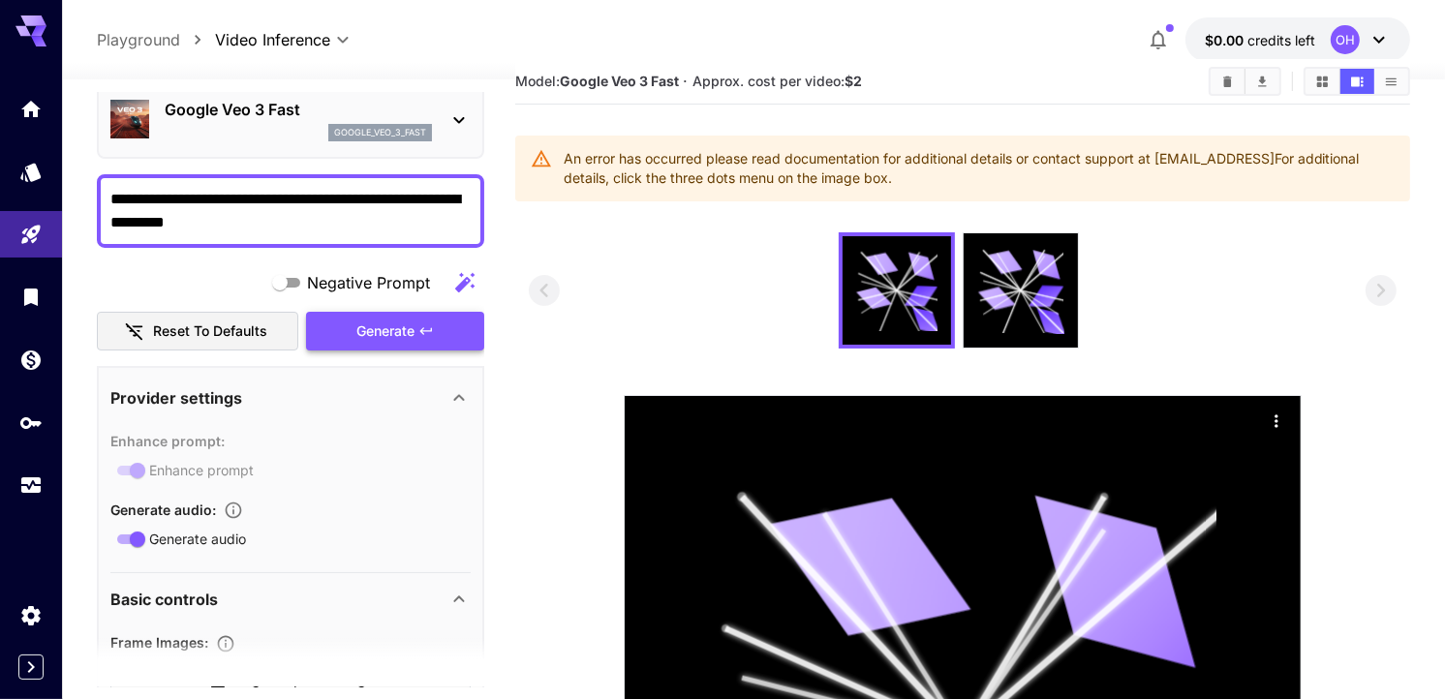
click at [356, 318] on div "Generate" at bounding box center [395, 332] width 178 height 40
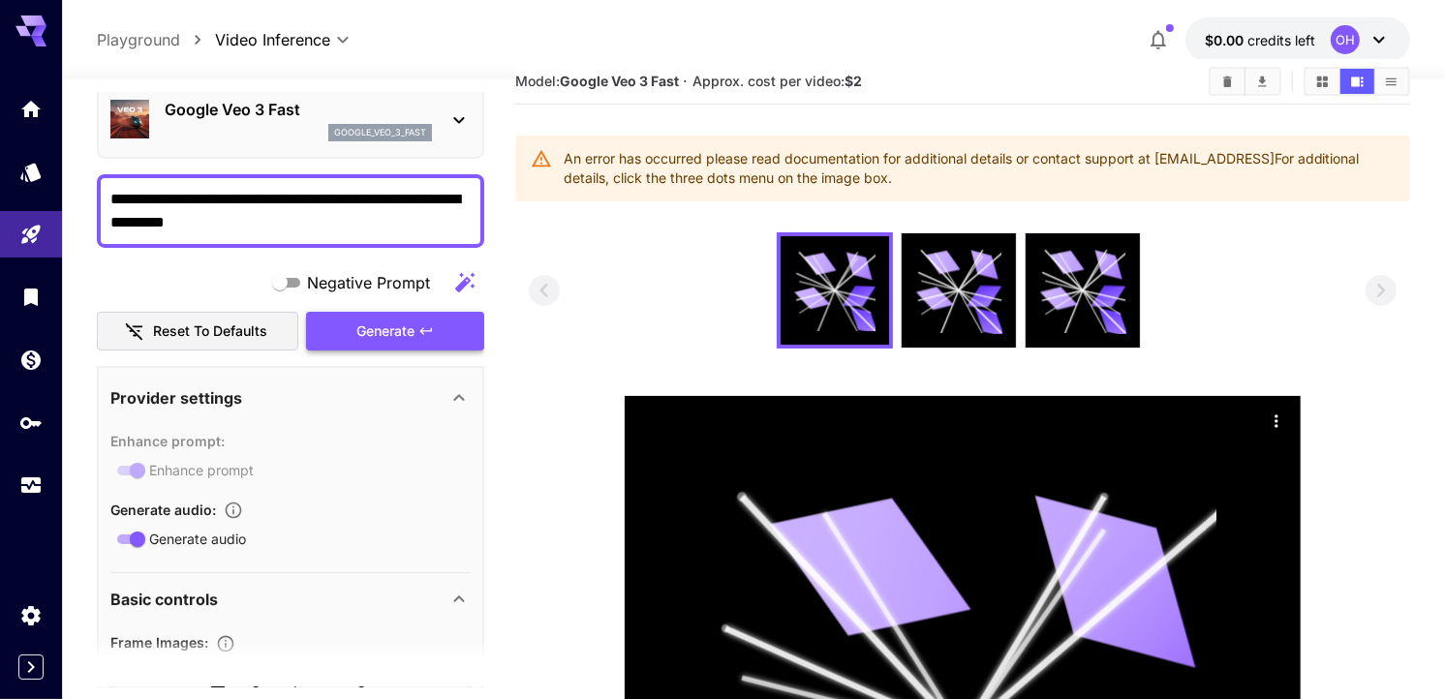
click at [356, 318] on div "Generate" at bounding box center [395, 332] width 178 height 40
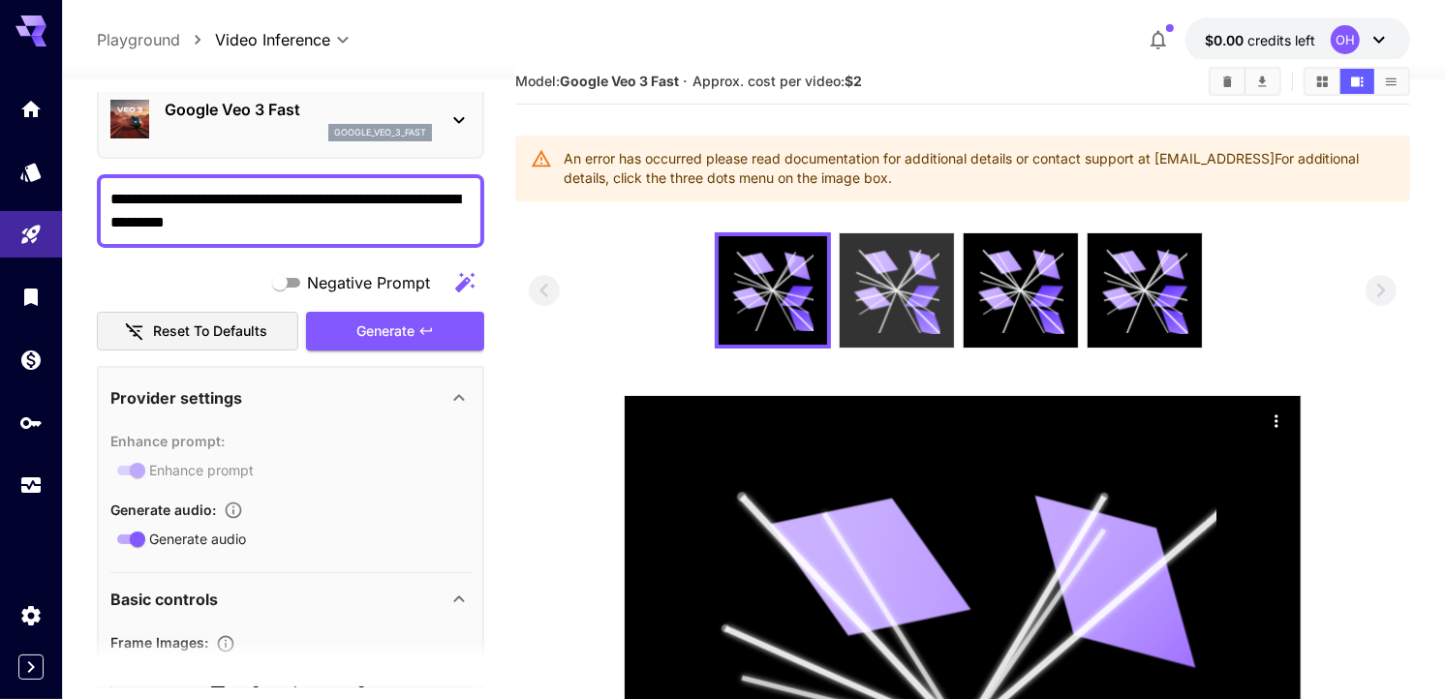
click at [916, 302] on icon at bounding box center [922, 297] width 35 height 22
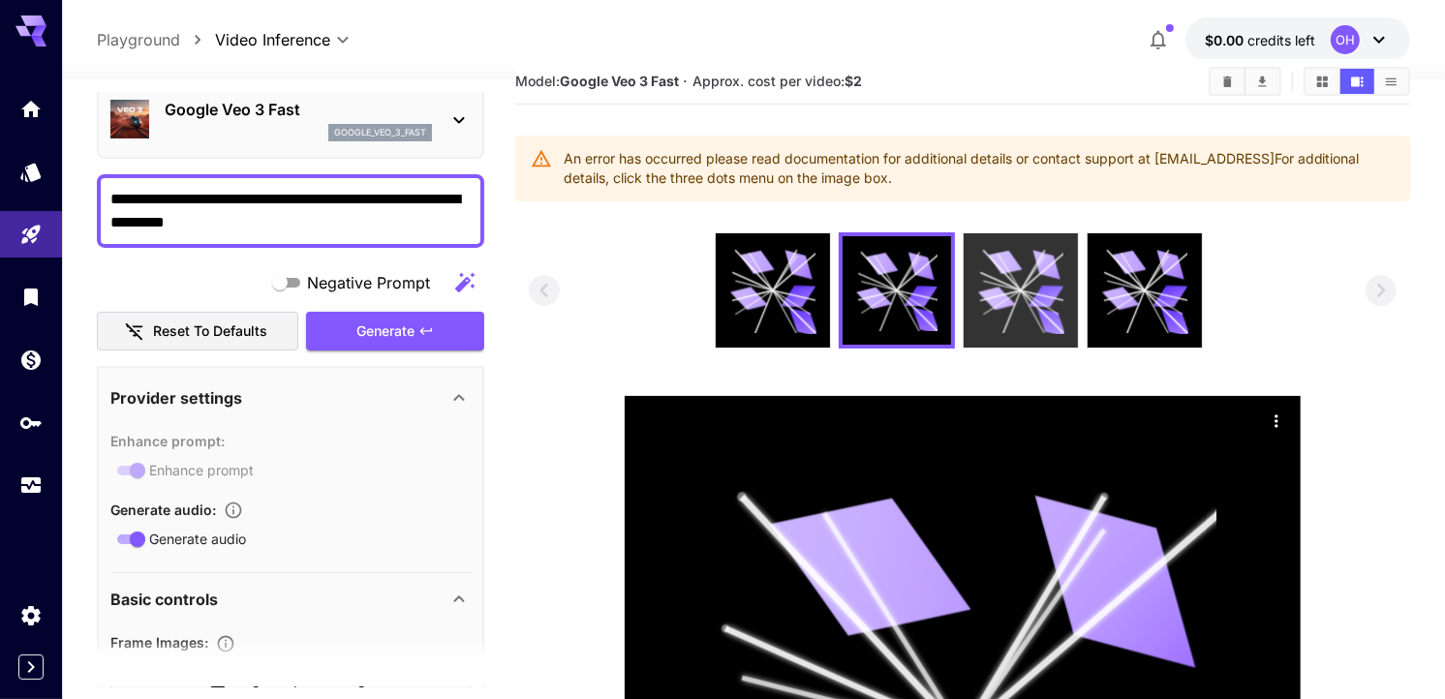
click at [1021, 301] on icon at bounding box center [1021, 291] width 86 height 86
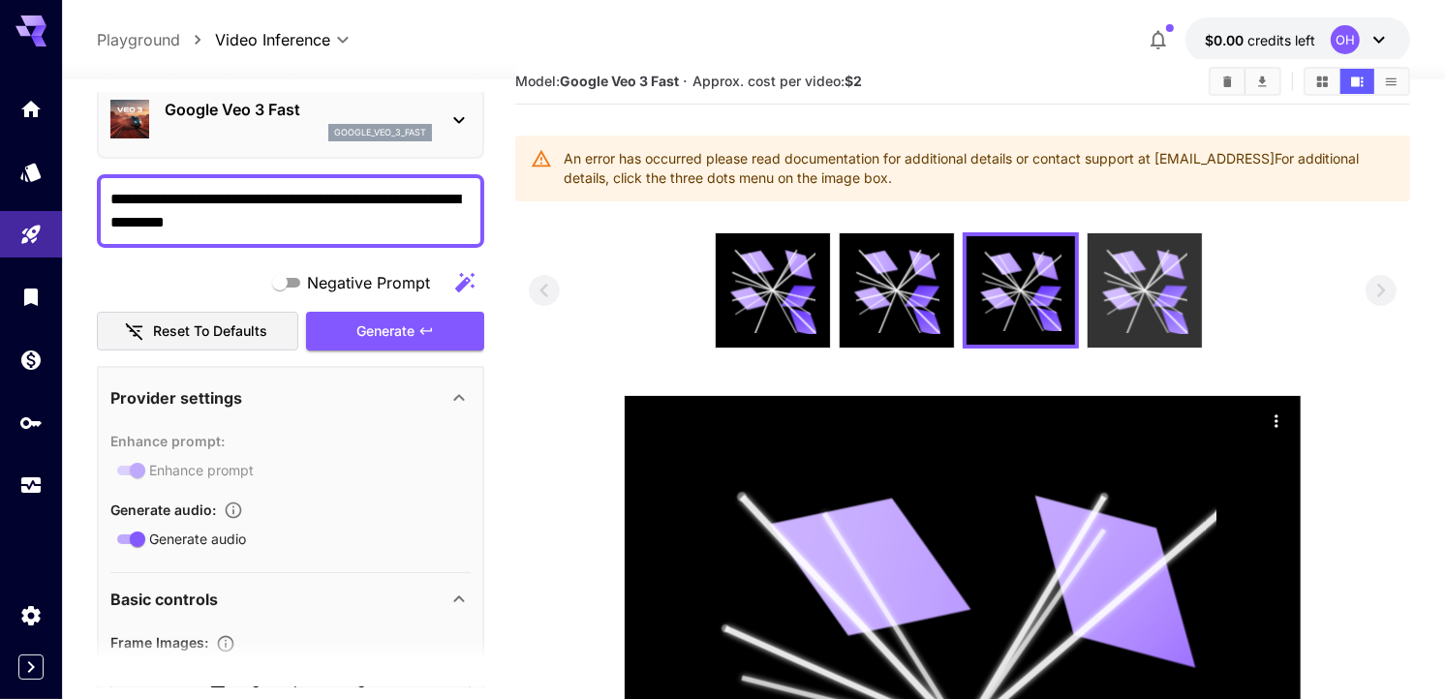
click at [1178, 286] on icon at bounding box center [1170, 297] width 35 height 22
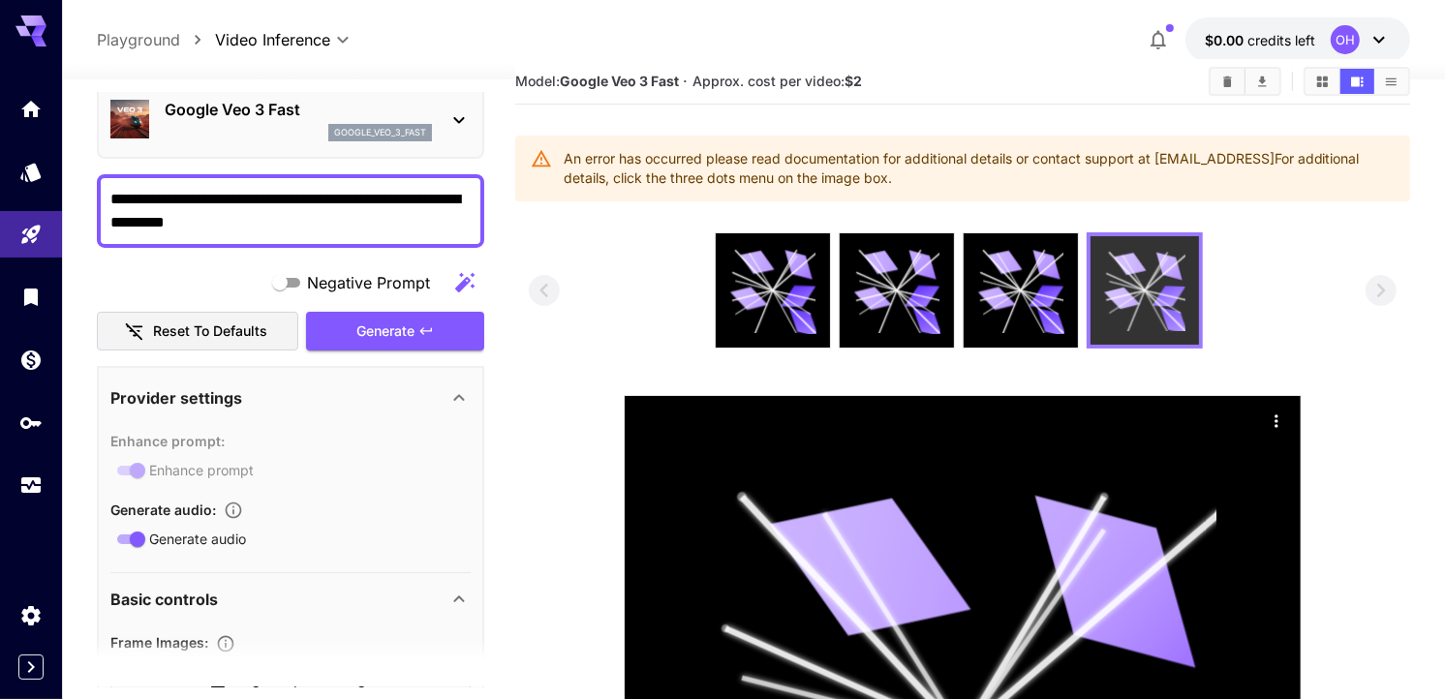
click at [1134, 275] on icon at bounding box center [1144, 290] width 81 height 81
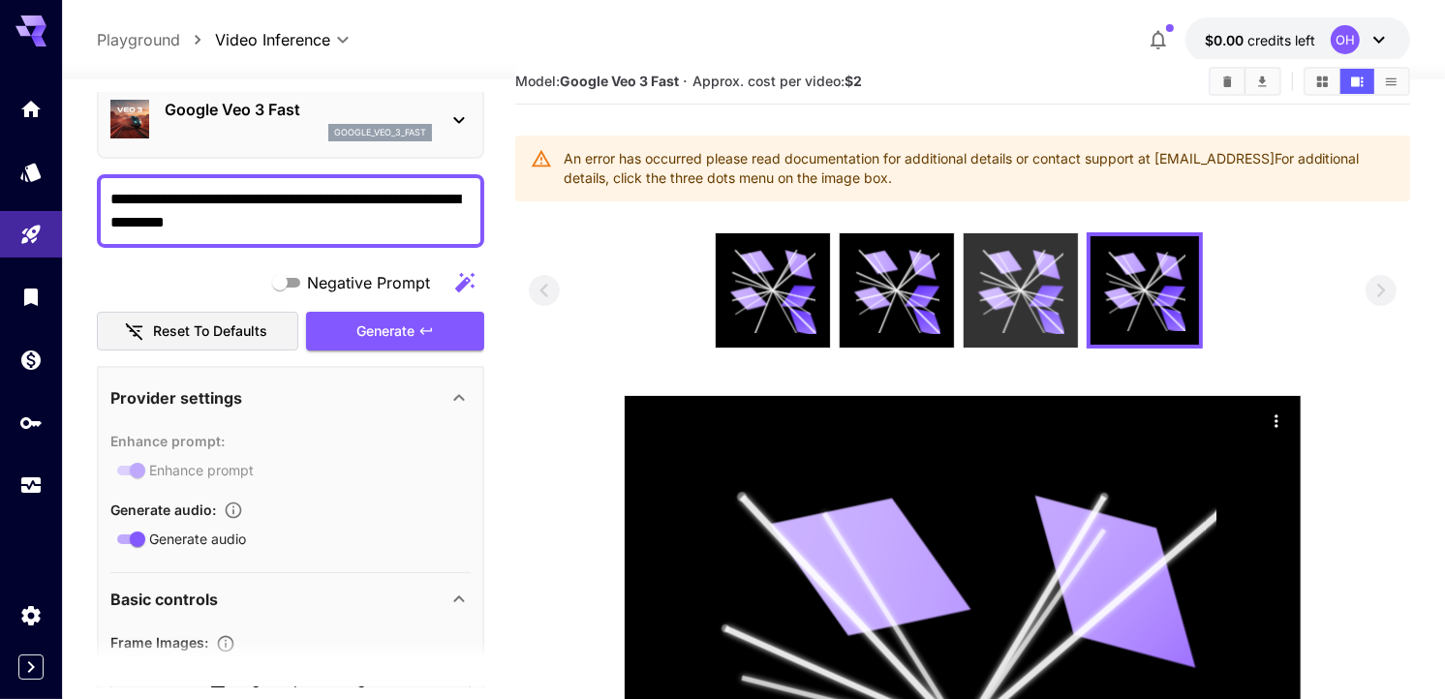
click at [1015, 296] on icon at bounding box center [1021, 291] width 86 height 86
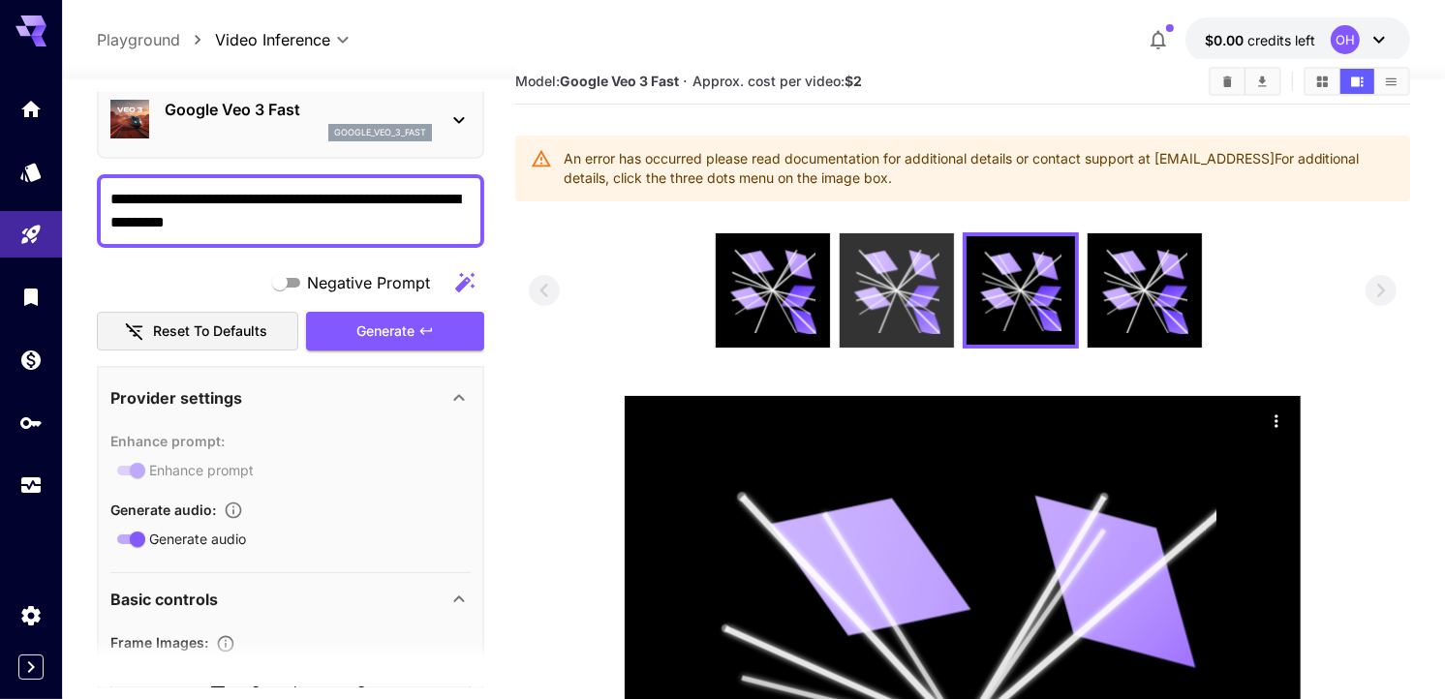
click at [916, 301] on icon at bounding box center [897, 291] width 86 height 86
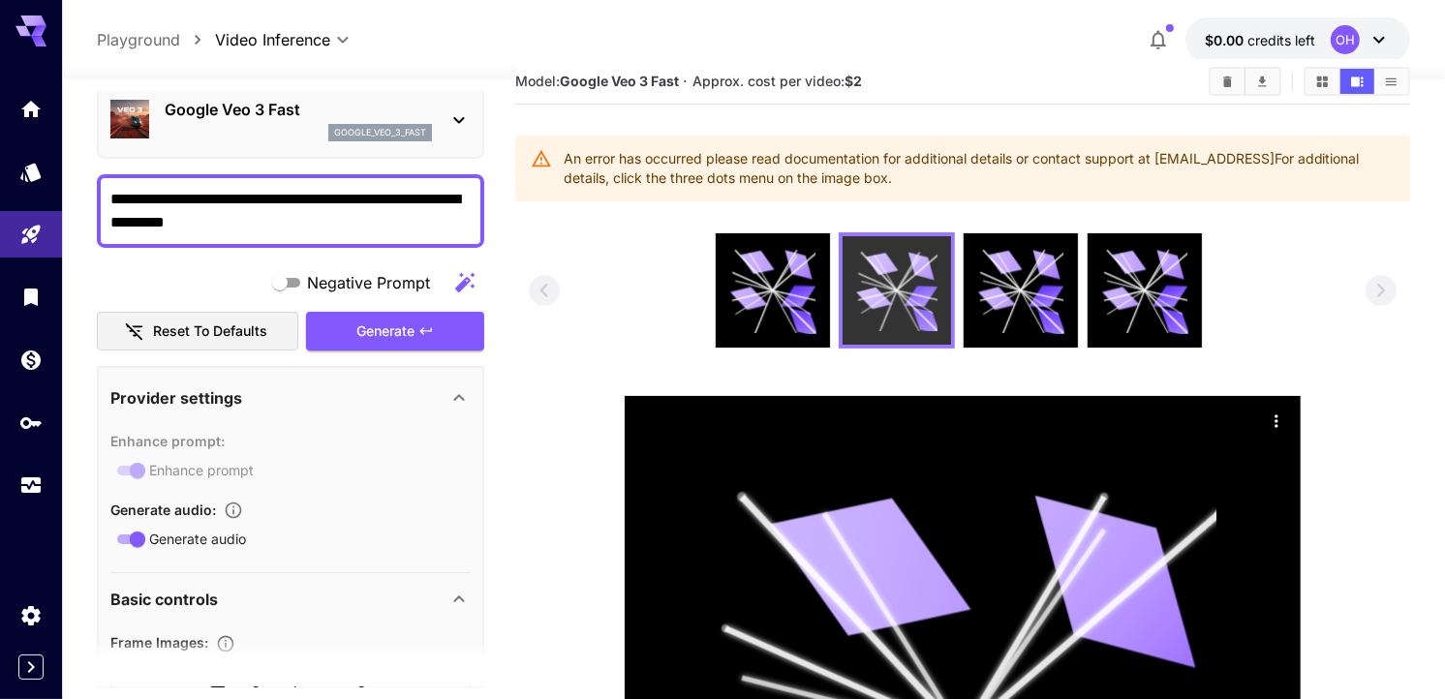
click at [788, 301] on div at bounding box center [963, 291] width 496 height 116
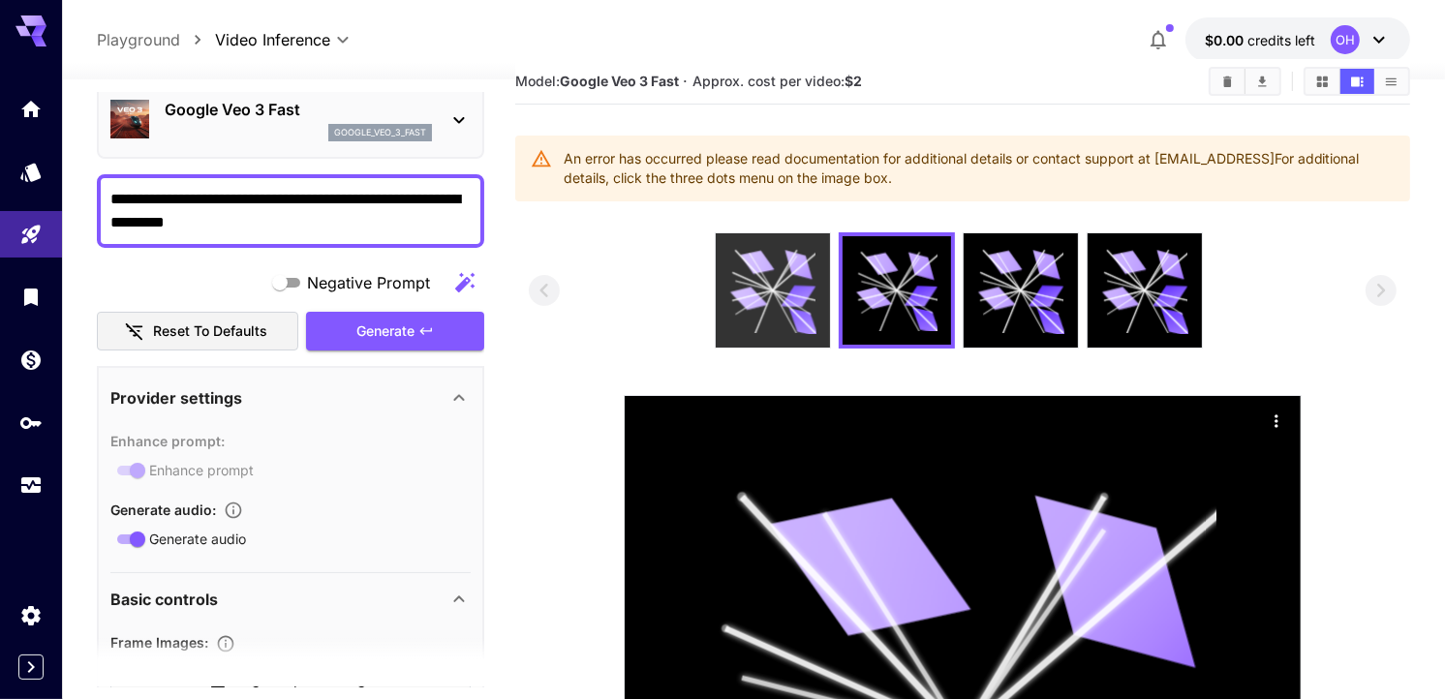
click at [740, 294] on icon at bounding box center [749, 299] width 38 height 28
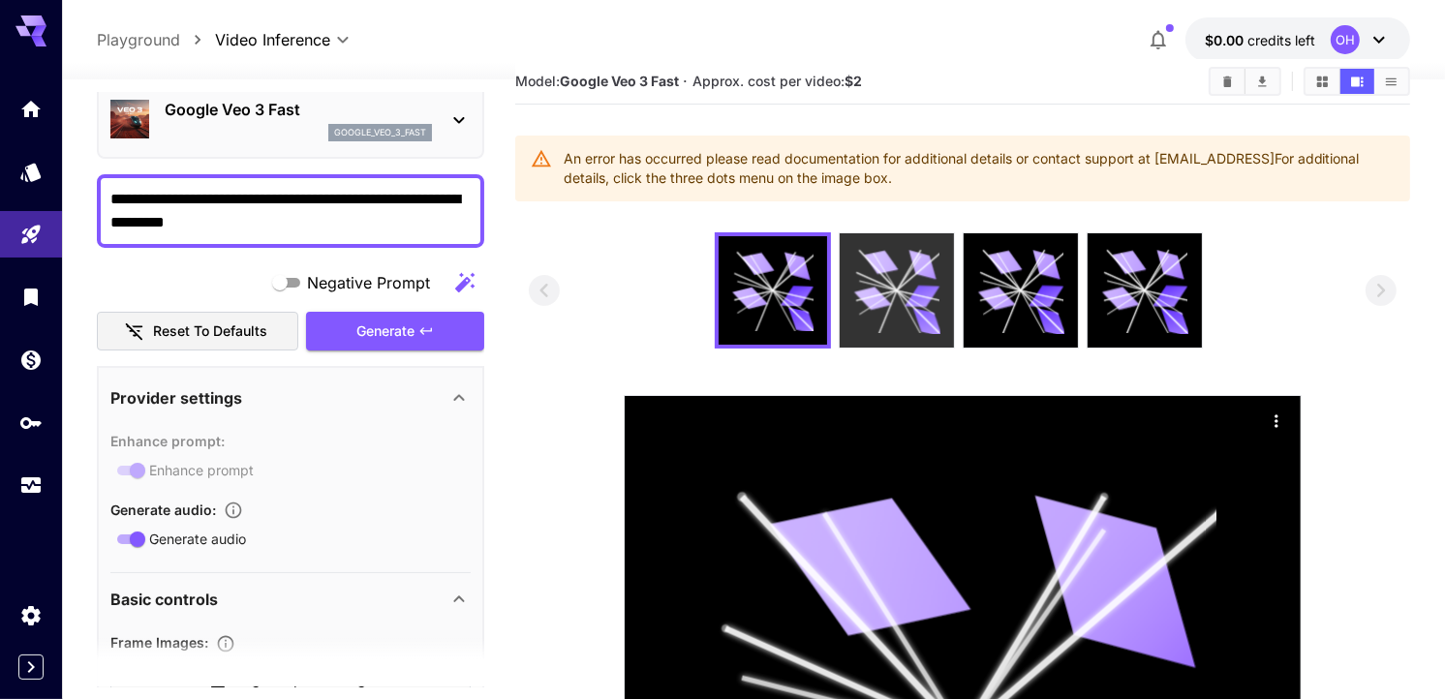
click at [849, 294] on div at bounding box center [897, 290] width 114 height 114
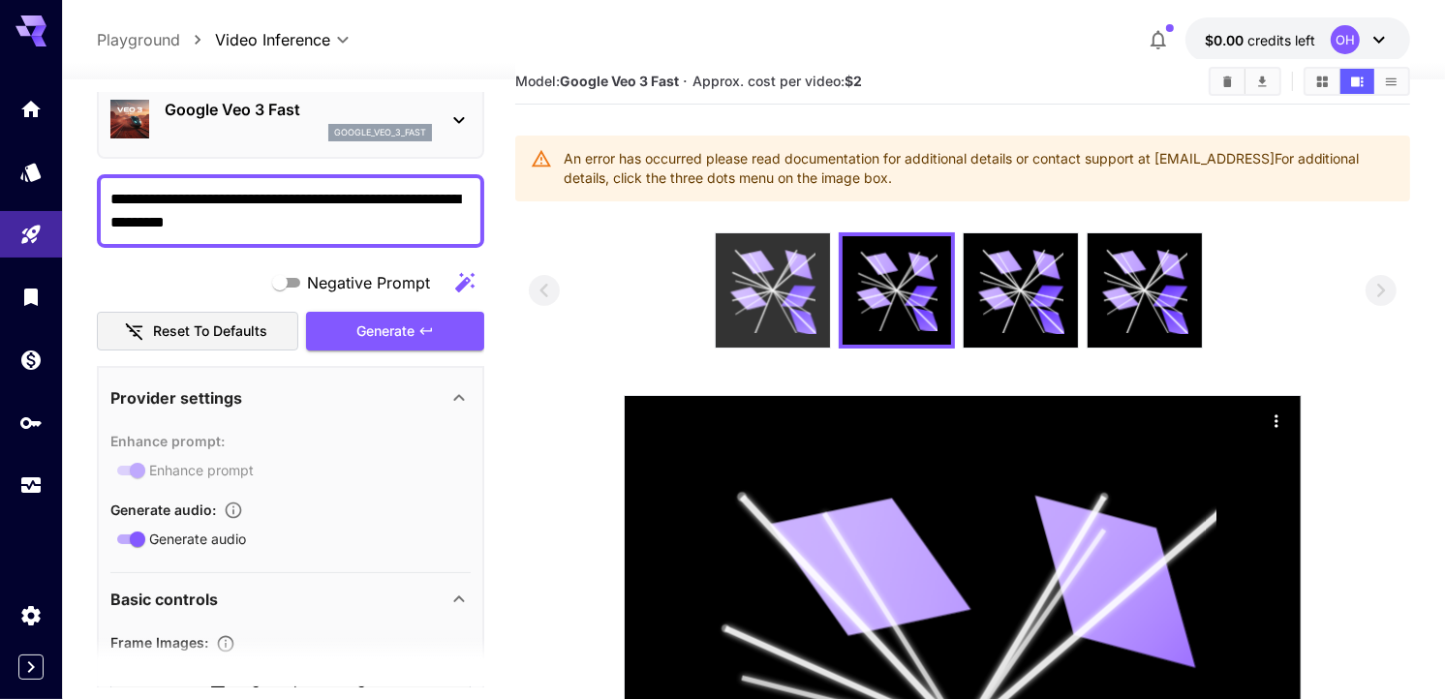
click at [759, 294] on icon at bounding box center [773, 291] width 86 height 86
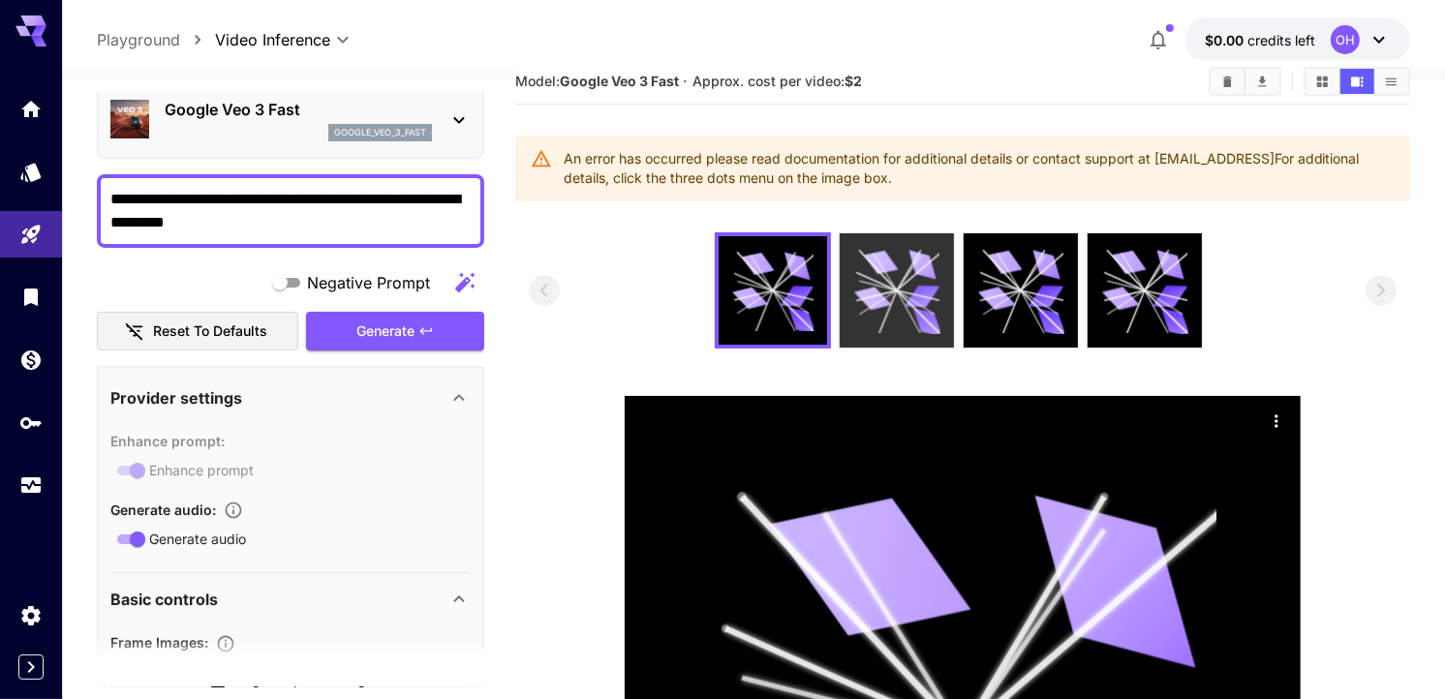
click at [856, 289] on icon at bounding box center [897, 291] width 86 height 86
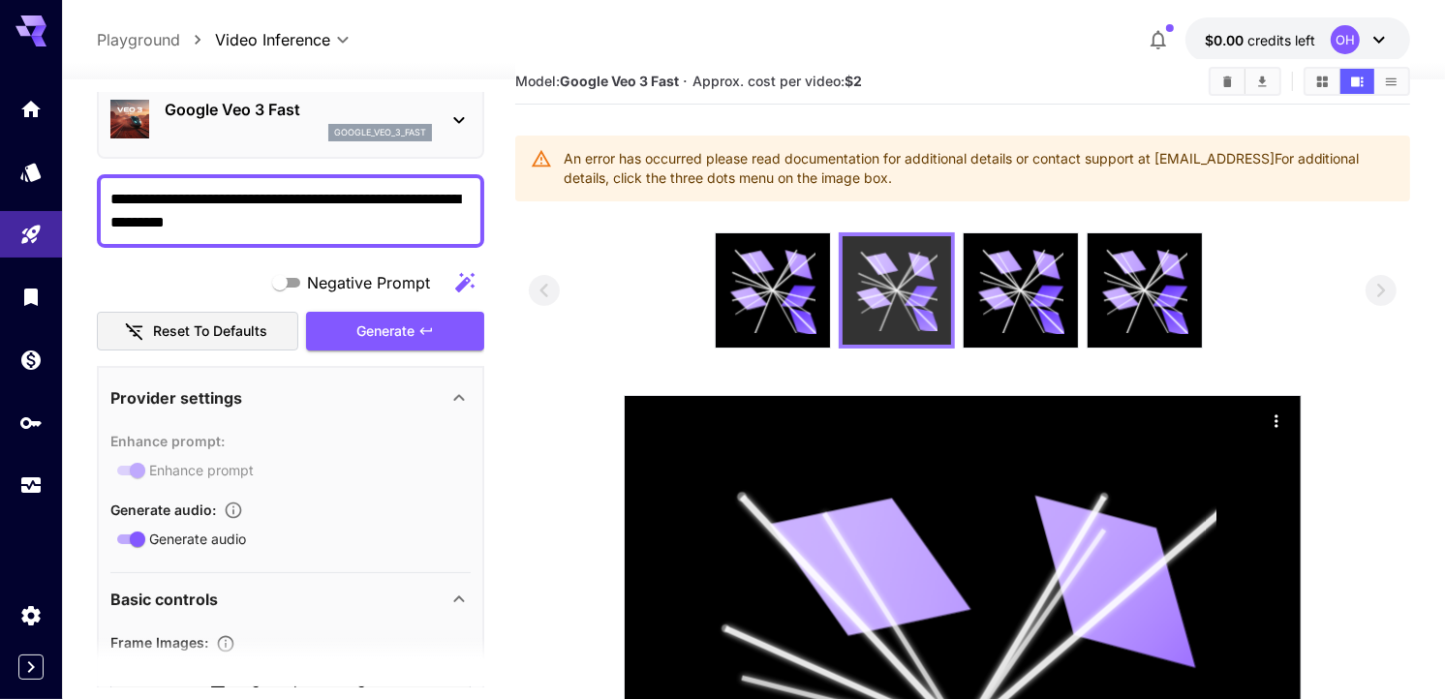
click at [917, 278] on icon at bounding box center [896, 290] width 81 height 81
click at [979, 266] on div at bounding box center [963, 291] width 496 height 116
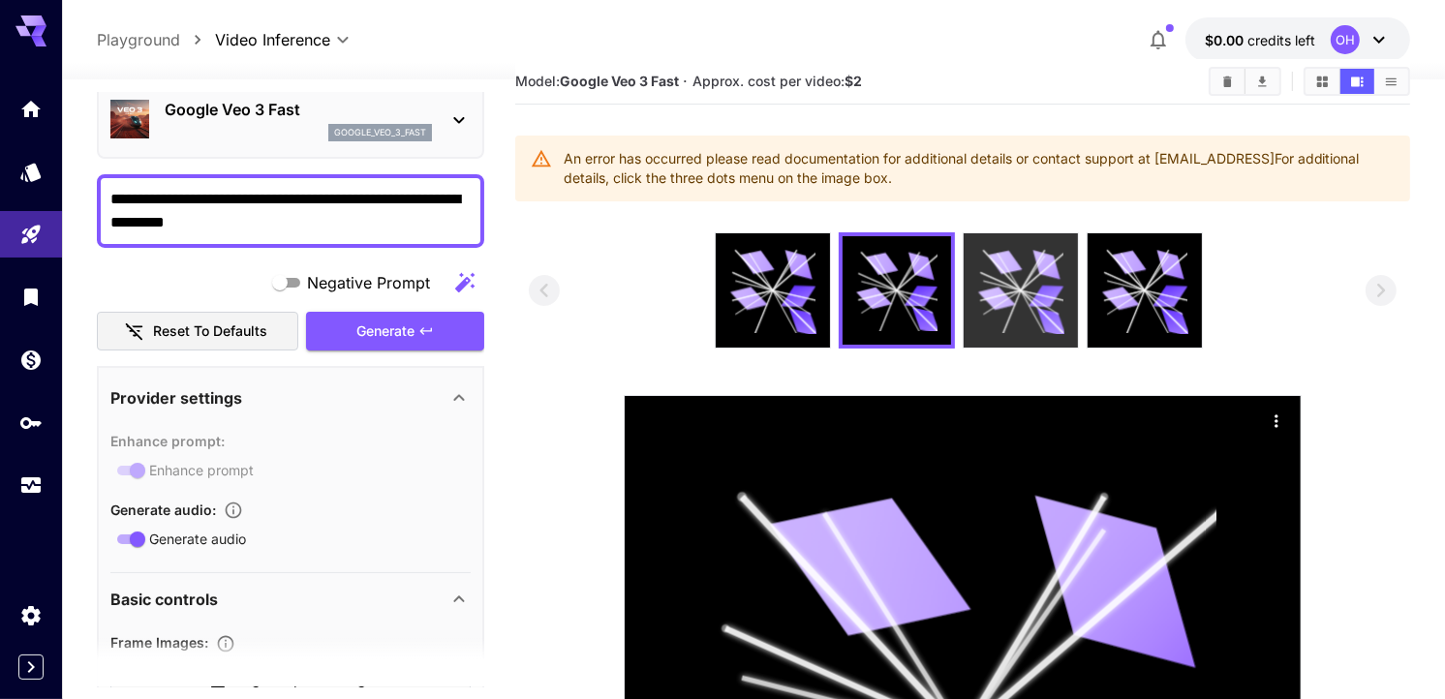
click at [1071, 277] on div at bounding box center [1021, 290] width 114 height 114
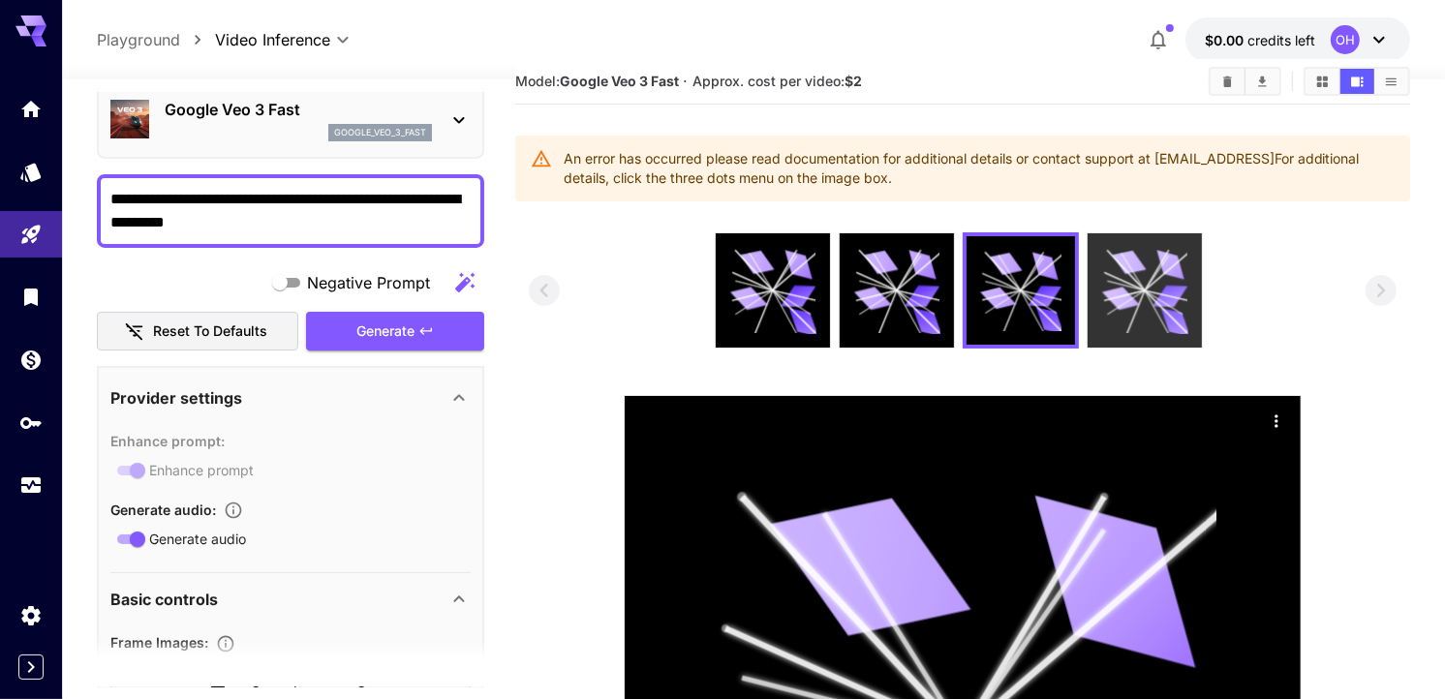
click at [1130, 281] on icon at bounding box center [1145, 291] width 86 height 86
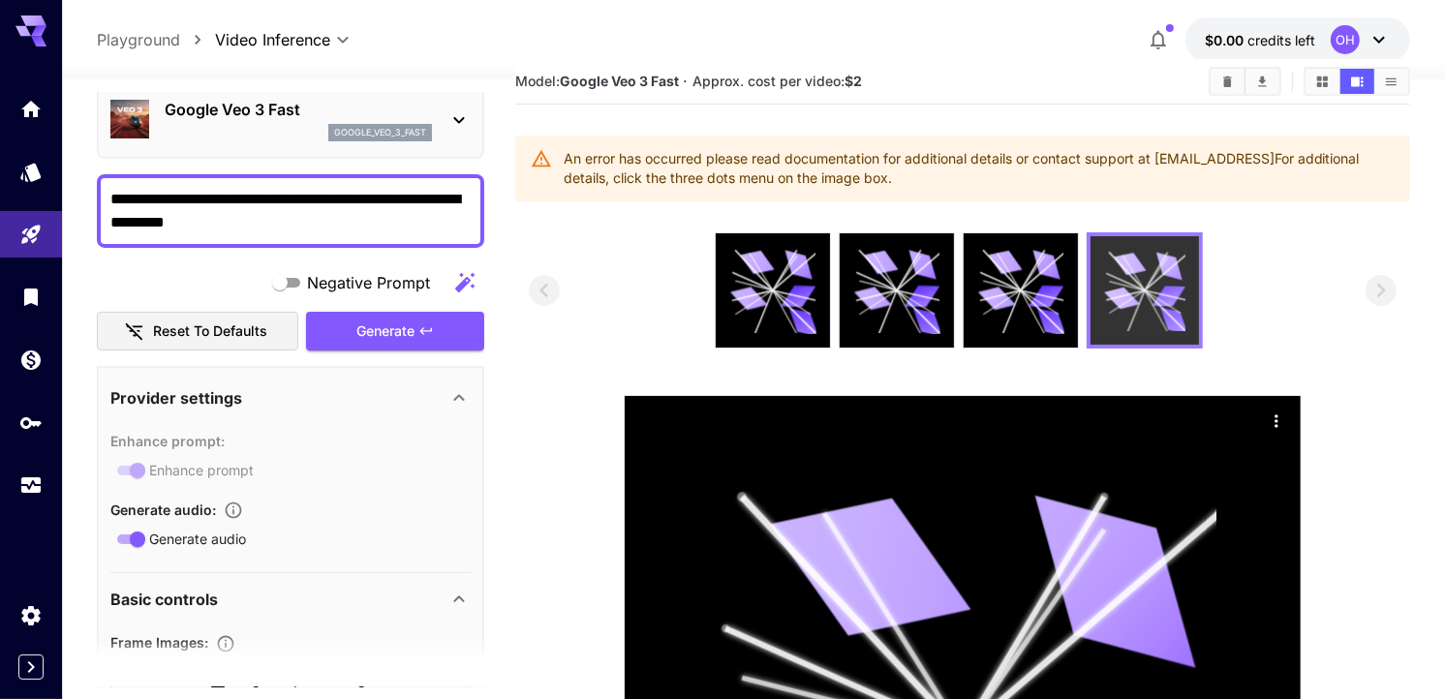
click at [1155, 266] on icon at bounding box center [1144, 290] width 81 height 81
click at [1299, 56] on div at bounding box center [753, 67] width 1383 height 23
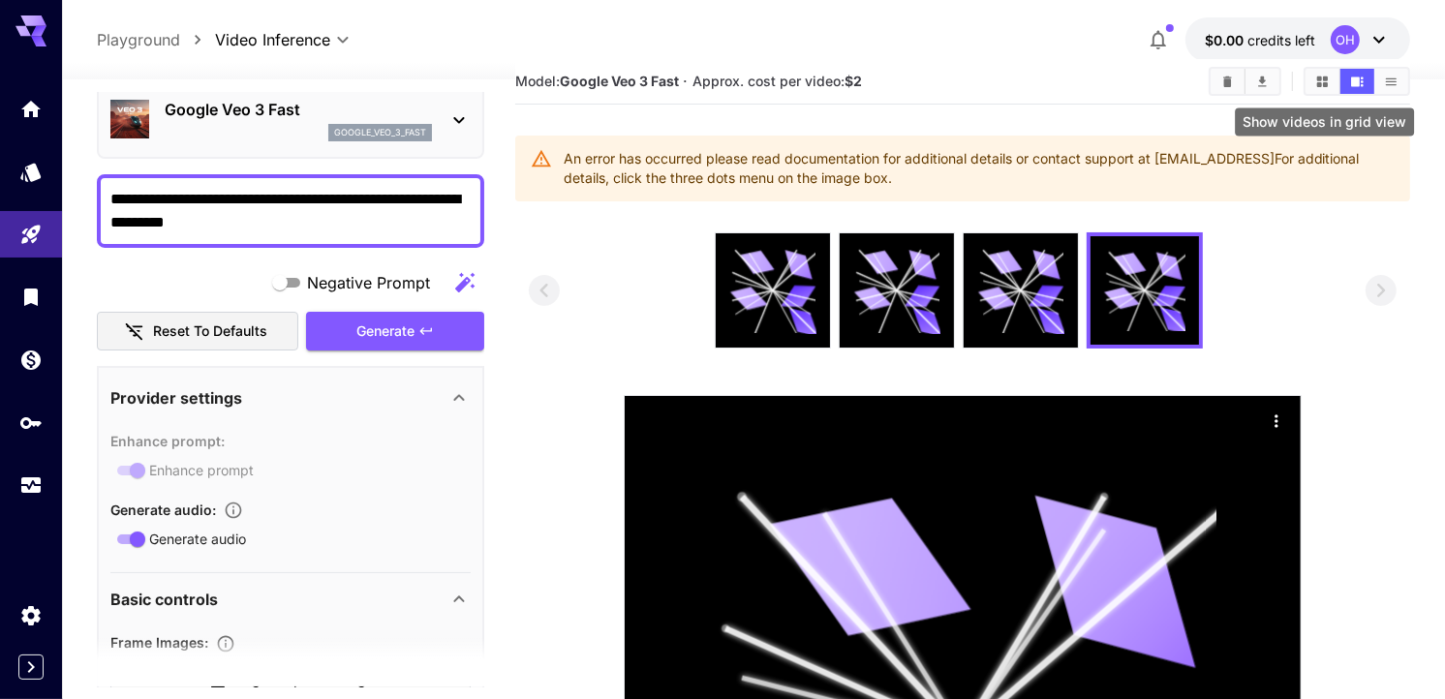
click at [1309, 72] on button "Show videos in grid view" at bounding box center [1323, 81] width 34 height 25
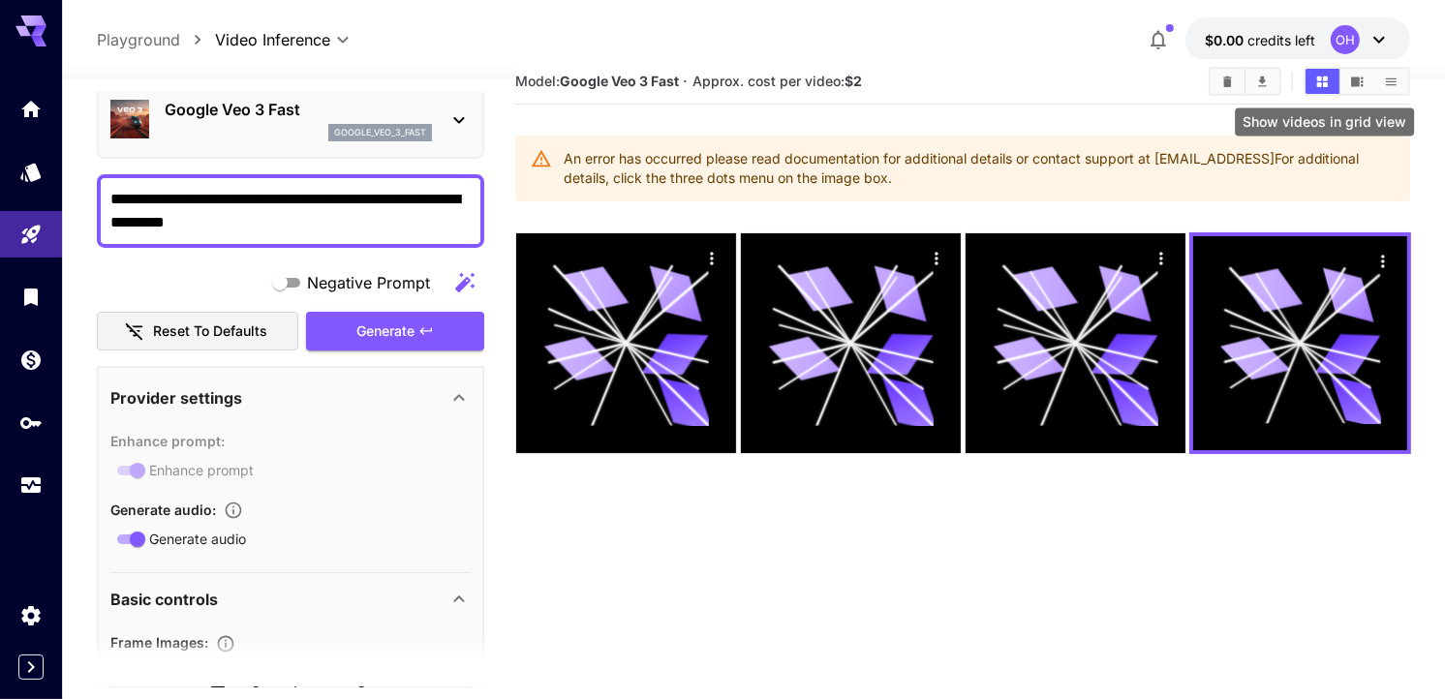
drag, startPoint x: 1337, startPoint y: 79, endPoint x: 1327, endPoint y: 84, distance: 10.8
click at [1335, 81] on button "Show videos in grid view" at bounding box center [1323, 81] width 34 height 25
click at [1385, 80] on icon "Show videos in list view" at bounding box center [1391, 82] width 15 height 15
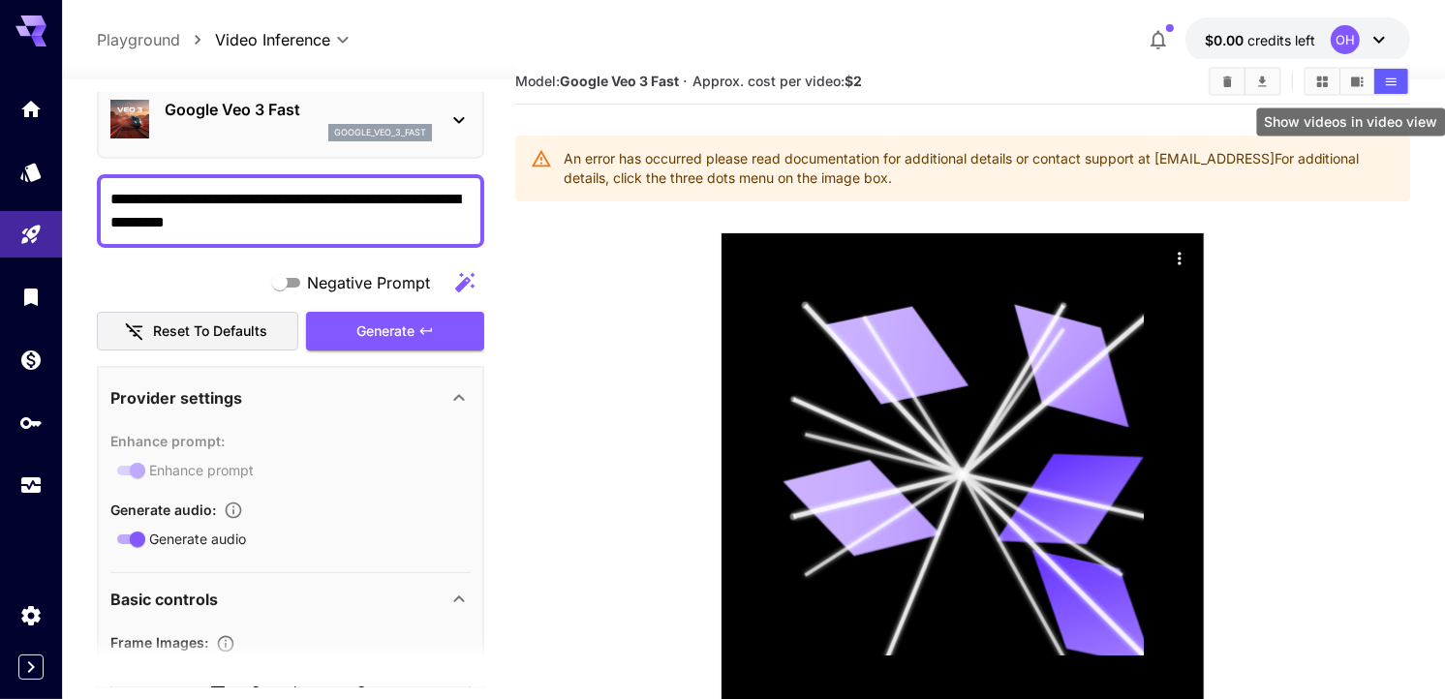
click at [1372, 84] on button "Show videos in video view" at bounding box center [1358, 81] width 34 height 25
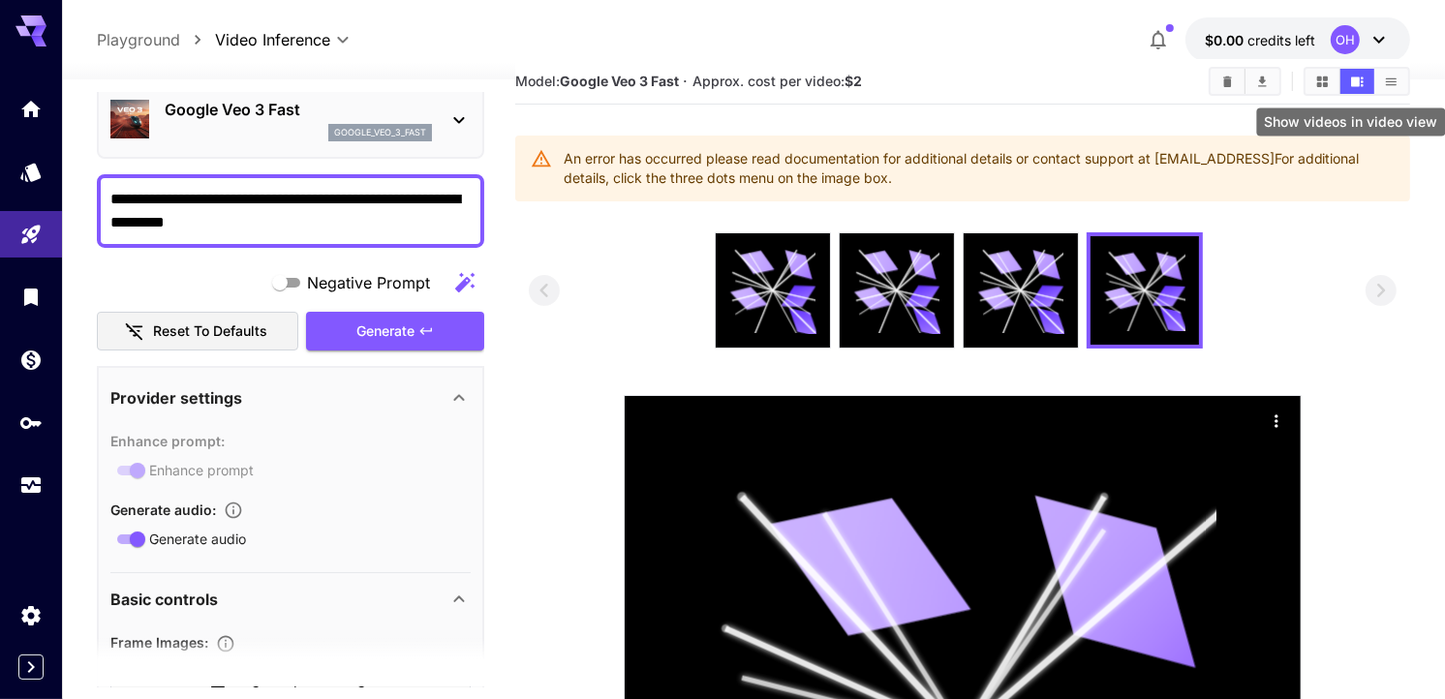
click at [1357, 87] on icon "Show videos in video view" at bounding box center [1358, 82] width 15 height 15
drag, startPoint x: 1362, startPoint y: 83, endPoint x: 1373, endPoint y: 79, distance: 11.3
click at [1370, 80] on button "Show videos in video view" at bounding box center [1358, 81] width 34 height 25
click at [1374, 79] on button "Show videos in video view" at bounding box center [1358, 81] width 34 height 25
click at [1401, 76] on button "Show videos in list view" at bounding box center [1392, 81] width 34 height 25
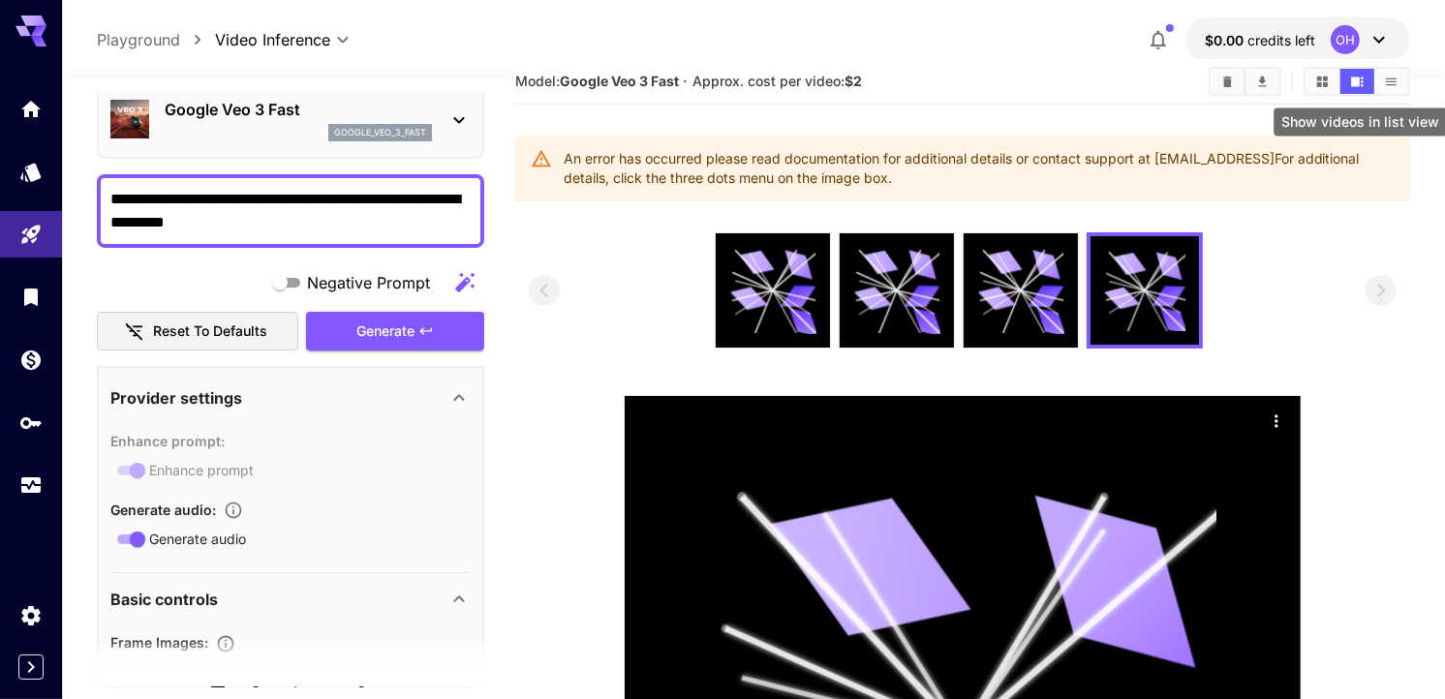
click at [1407, 74] on button "Show videos in list view" at bounding box center [1392, 81] width 34 height 25
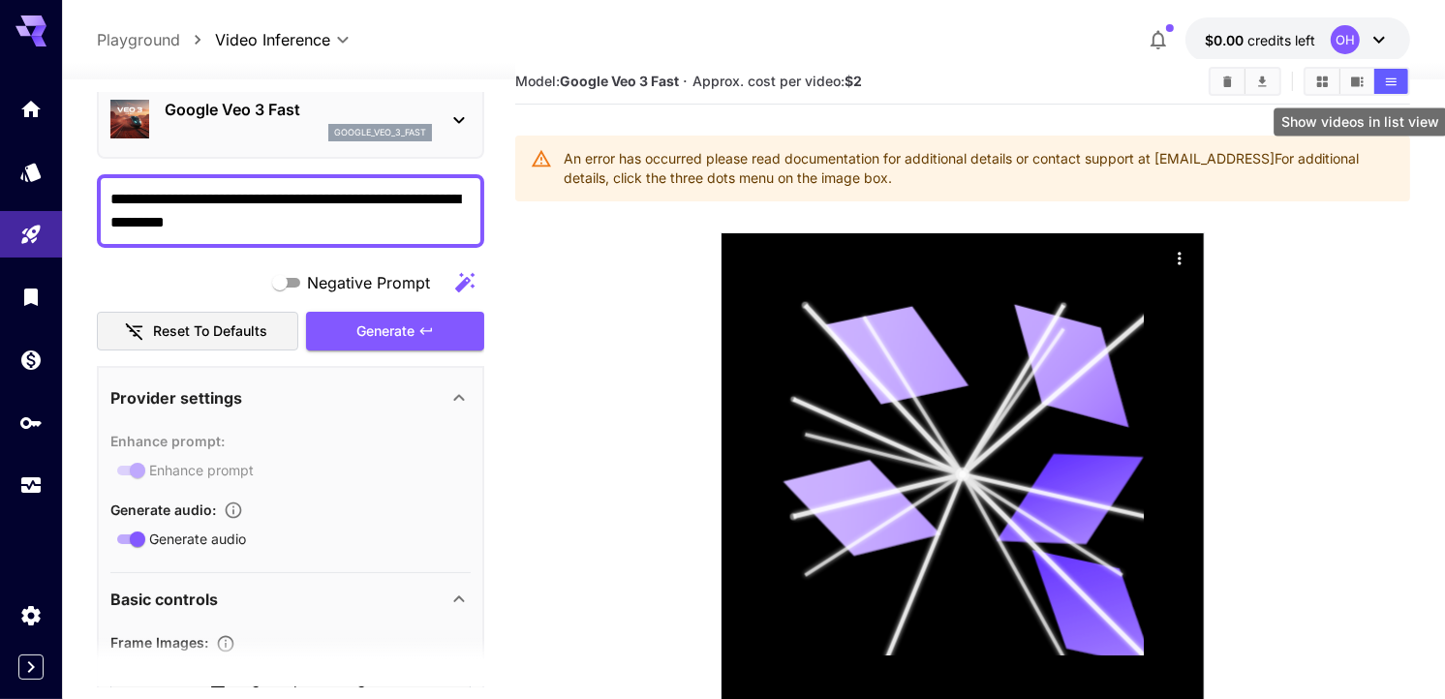
click at [1405, 74] on button "Show videos in list view" at bounding box center [1392, 81] width 34 height 25
click at [1405, 73] on button "Show videos in list view" at bounding box center [1392, 81] width 34 height 25
click at [1405, 71] on button "Show videos in list view" at bounding box center [1392, 81] width 34 height 25
click at [1364, 78] on icon "Show videos in video view" at bounding box center [1358, 82] width 15 height 15
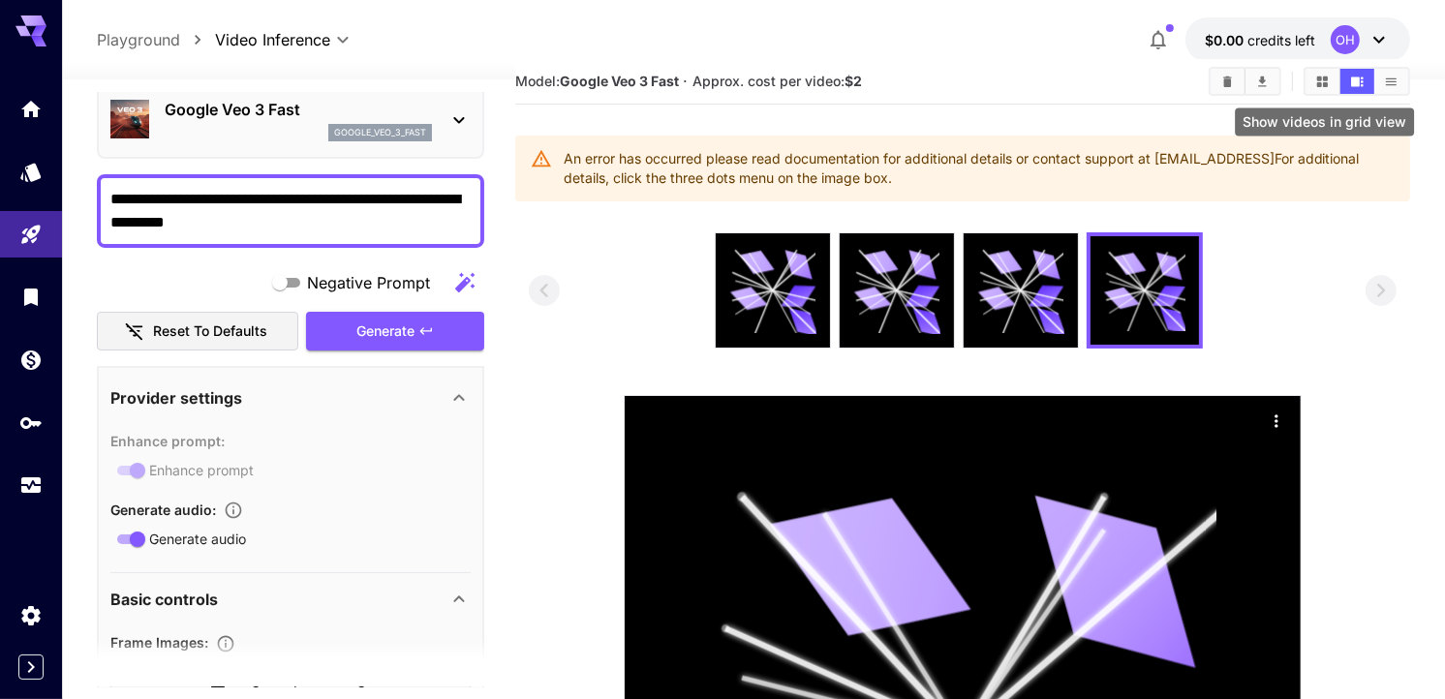
click at [1330, 91] on button "Show videos in grid view" at bounding box center [1323, 81] width 34 height 25
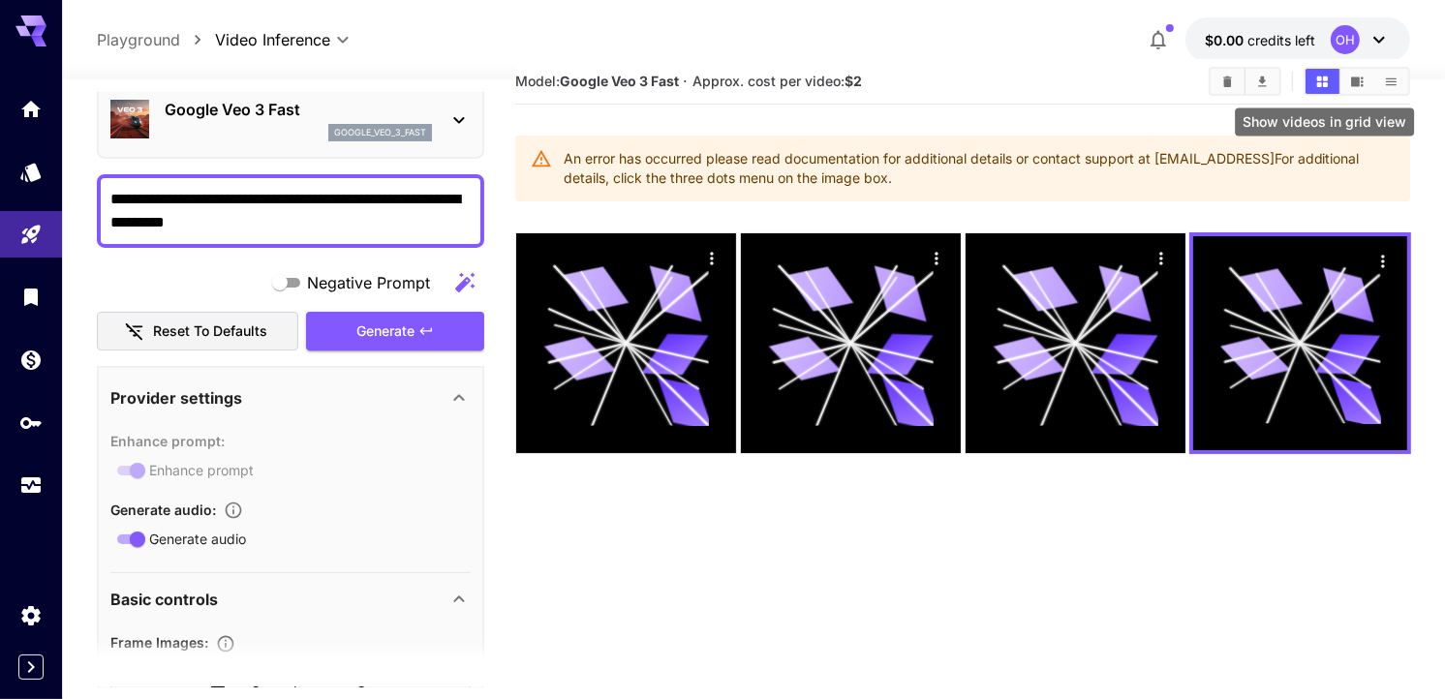
click at [1327, 91] on button "Show videos in grid view" at bounding box center [1323, 81] width 34 height 25
click at [1312, 85] on button "Show videos in grid view" at bounding box center [1323, 81] width 34 height 25
click at [1312, 89] on button "Show videos in grid view" at bounding box center [1323, 81] width 34 height 25
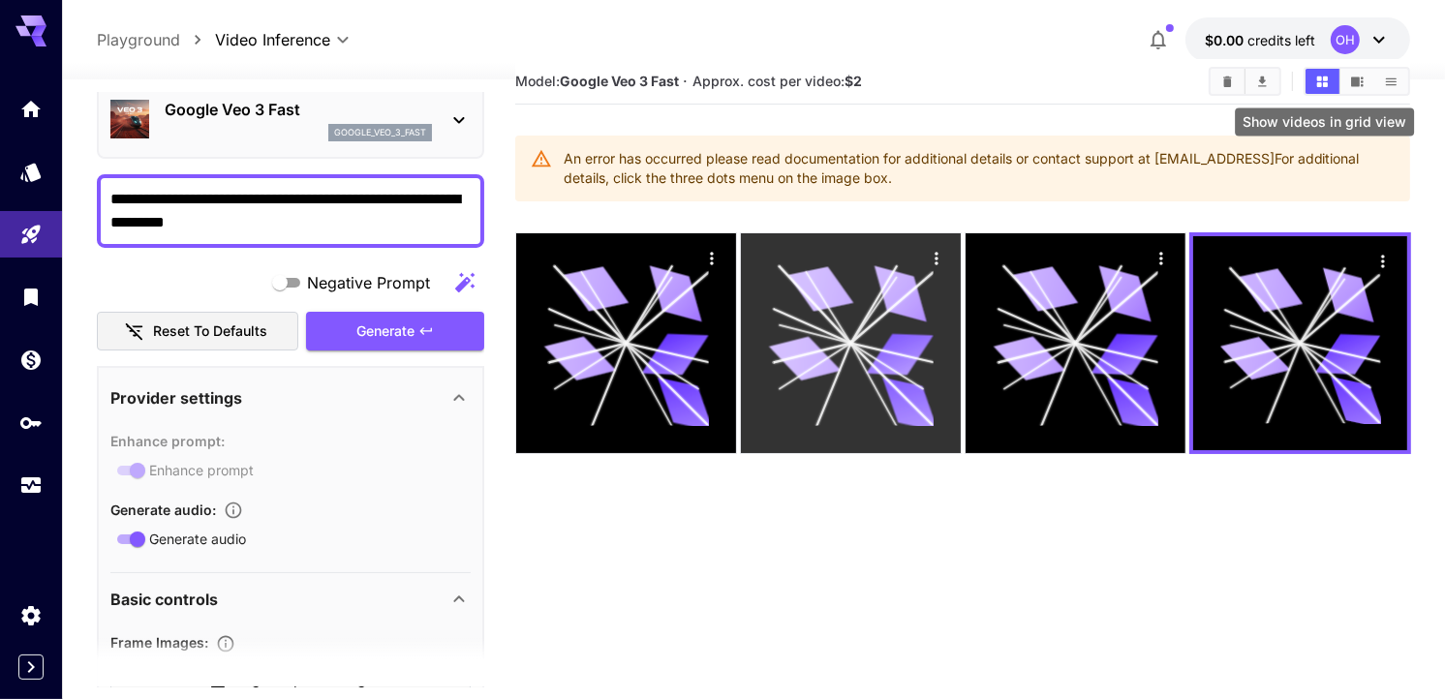
drag, startPoint x: 1312, startPoint y: 90, endPoint x: 874, endPoint y: 316, distance: 492.7
click at [1129, 225] on section "Model: Google Veo 3 Fast · Approx. cost per video: $2 An error has occurred ple…" at bounding box center [963, 408] width 896 height 699
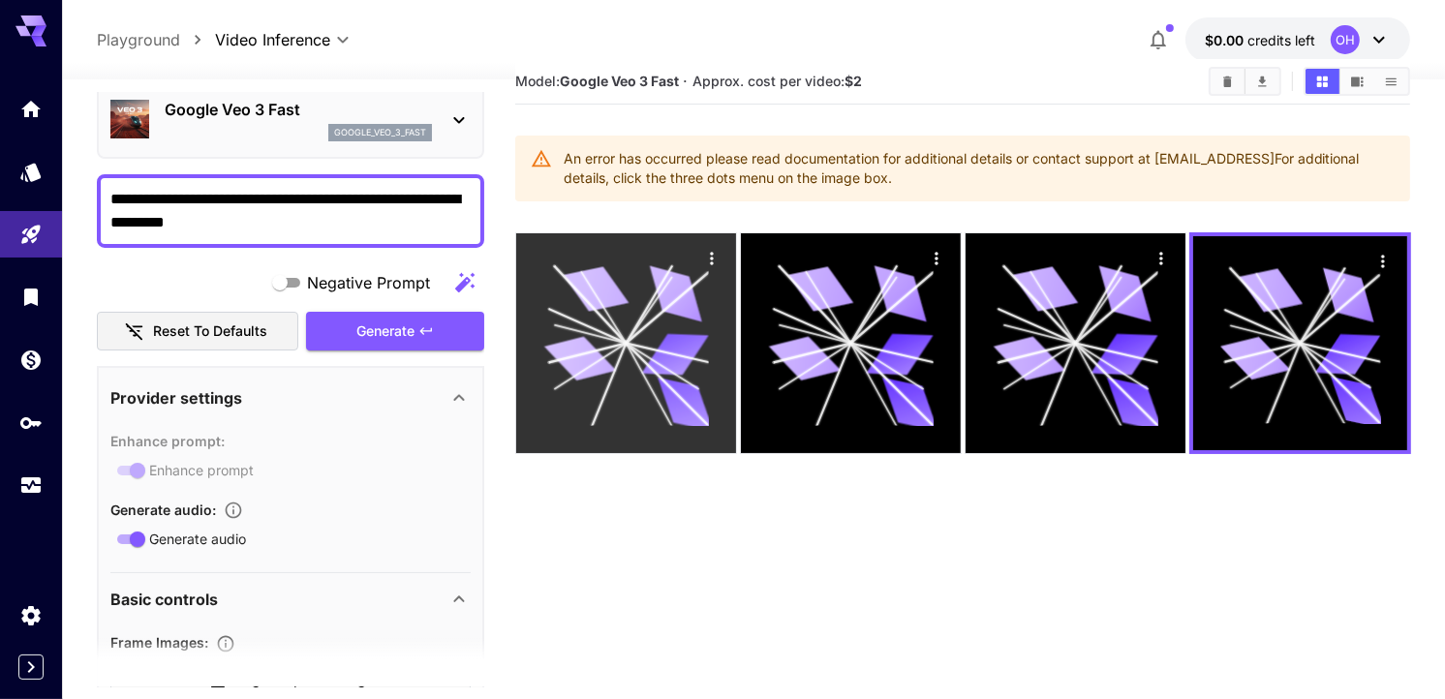
drag, startPoint x: 874, startPoint y: 316, endPoint x: 634, endPoint y: 275, distance: 243.7
click at [849, 303] on icon at bounding box center [850, 343] width 165 height 165
drag, startPoint x: 634, startPoint y: 275, endPoint x: 554, endPoint y: 289, distance: 80.6
click at [598, 295] on icon at bounding box center [625, 343] width 165 height 165
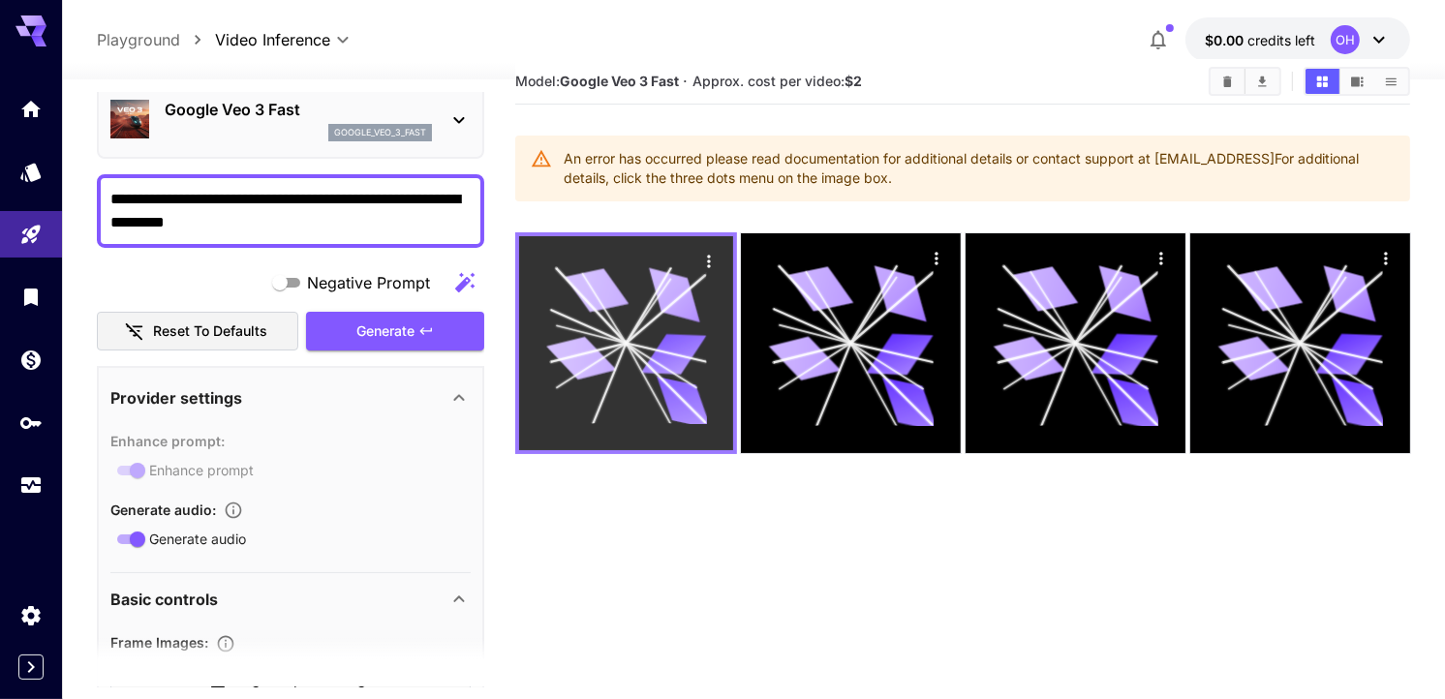
drag, startPoint x: 598, startPoint y: 297, endPoint x: 708, endPoint y: 266, distance: 114.7
click at [690, 279] on icon at bounding box center [625, 344] width 161 height 161
click at [711, 265] on icon "Actions" at bounding box center [708, 261] width 19 height 19
click at [708, 262] on icon "Actions" at bounding box center [708, 261] width 19 height 19
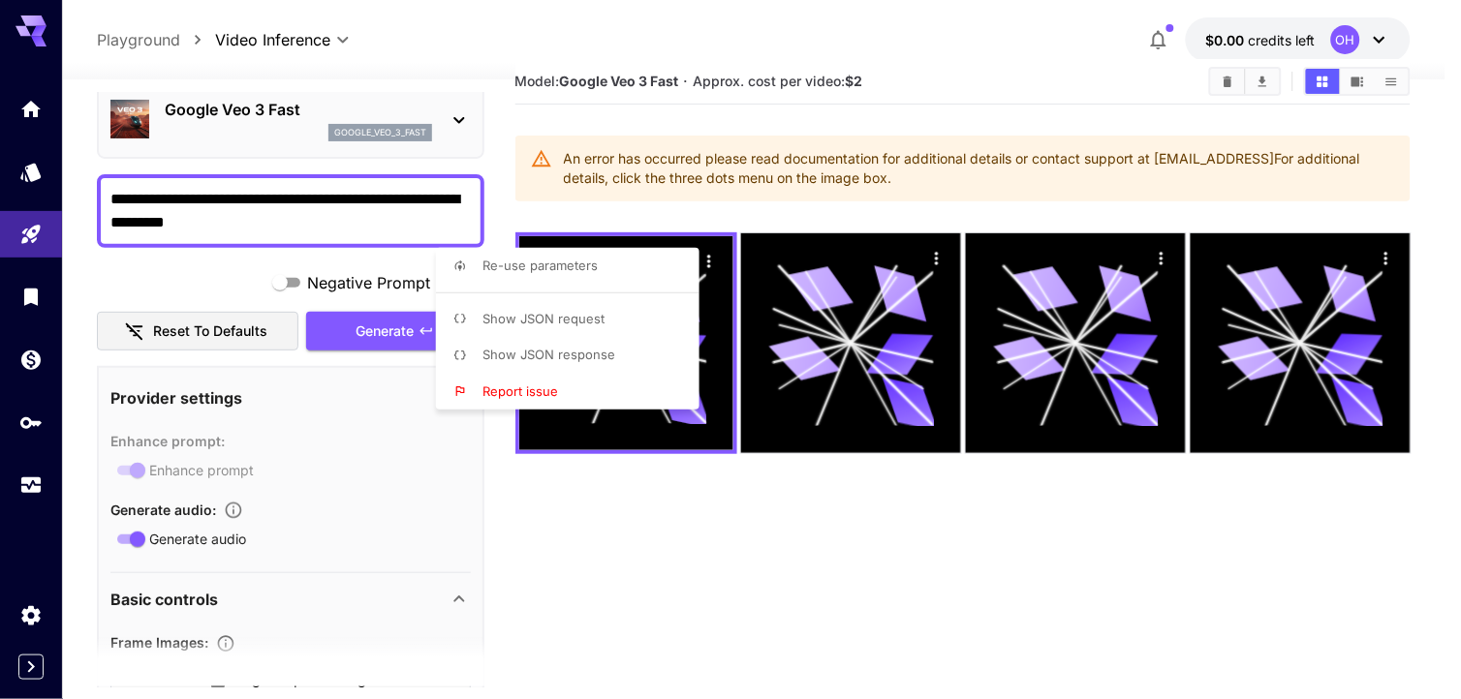
click at [660, 531] on div at bounding box center [730, 349] width 1461 height 699
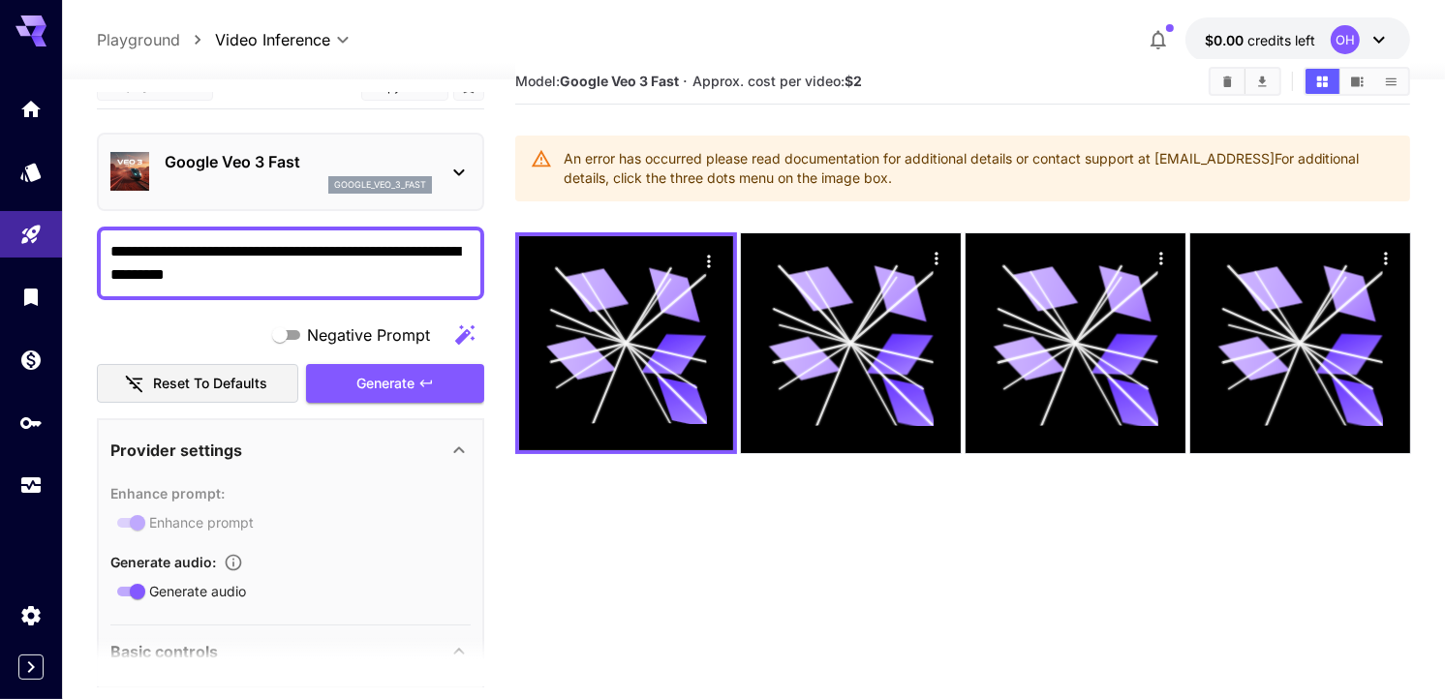
scroll to position [0, 0]
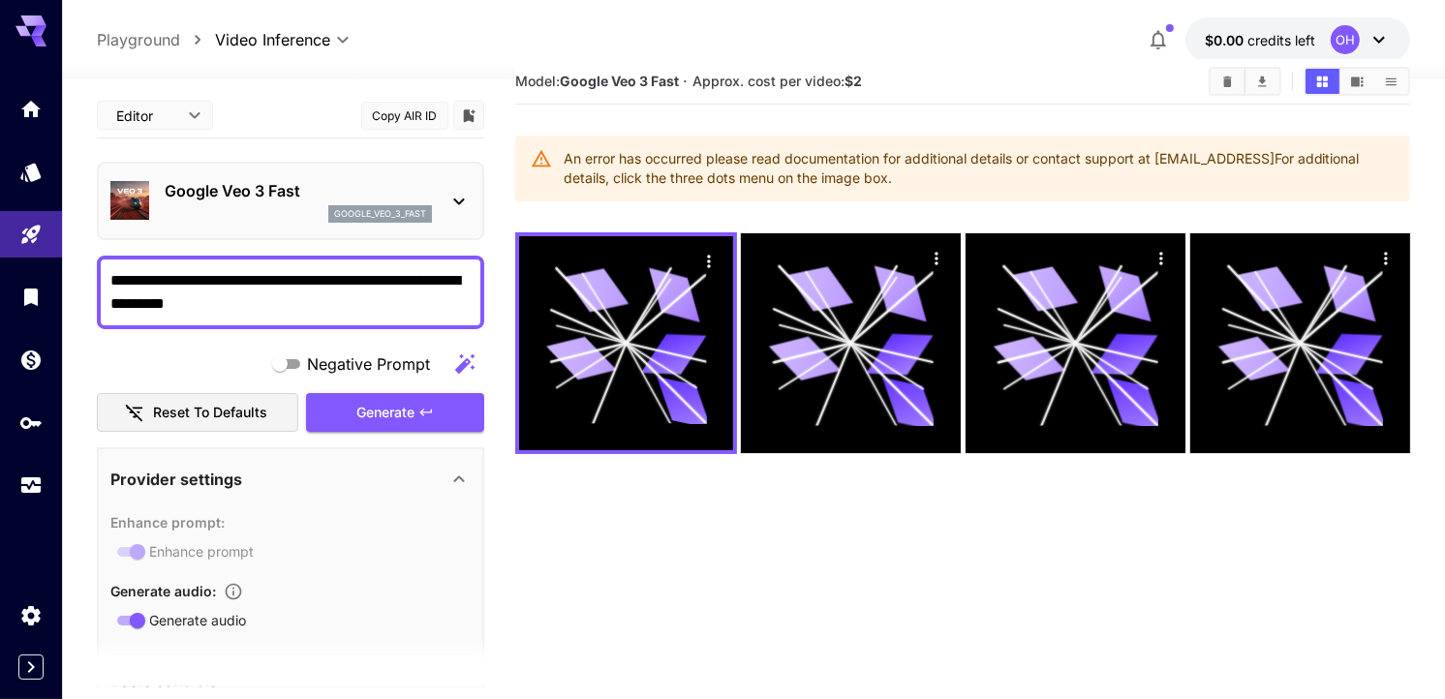
click at [104, 24] on div "**********" at bounding box center [754, 39] width 1315 height 45
click at [116, 45] on p "Playground" at bounding box center [138, 39] width 83 height 23
type input "**********"
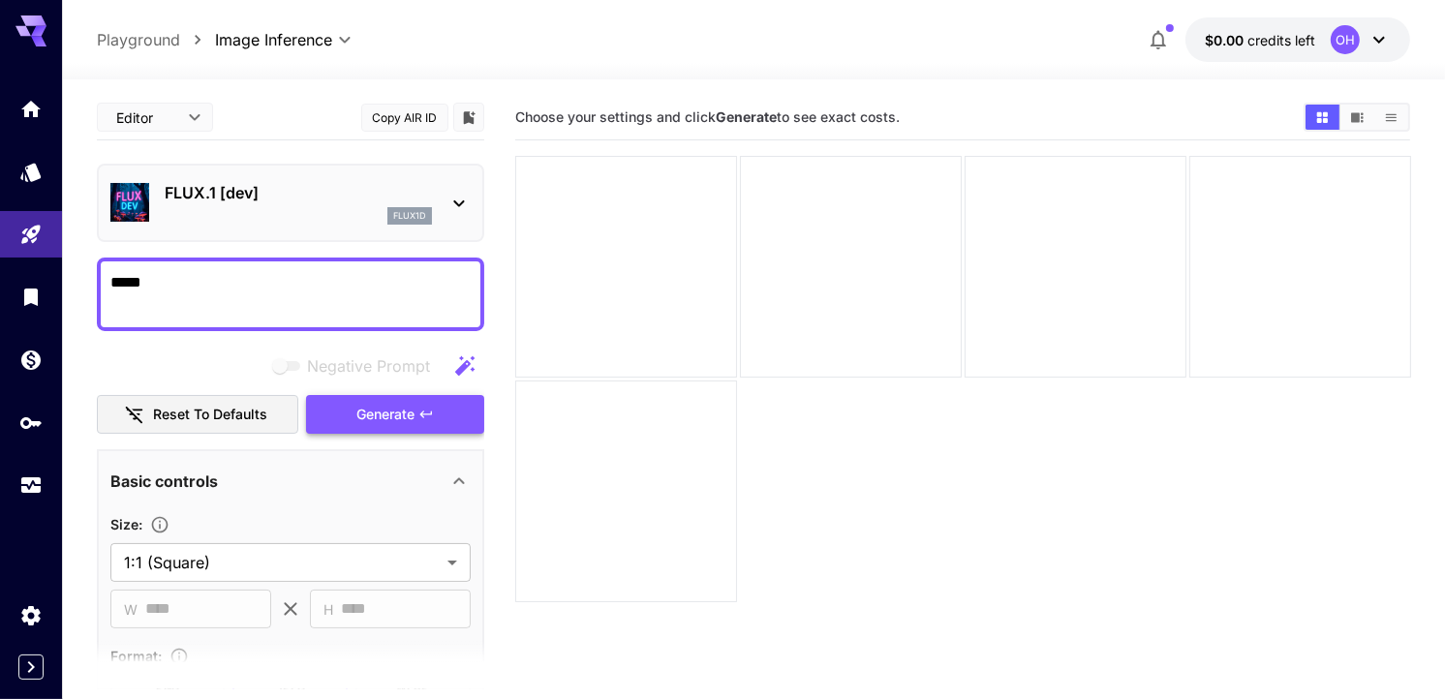
type textarea "*****"
click at [403, 403] on span "Generate" at bounding box center [386, 415] width 58 height 24
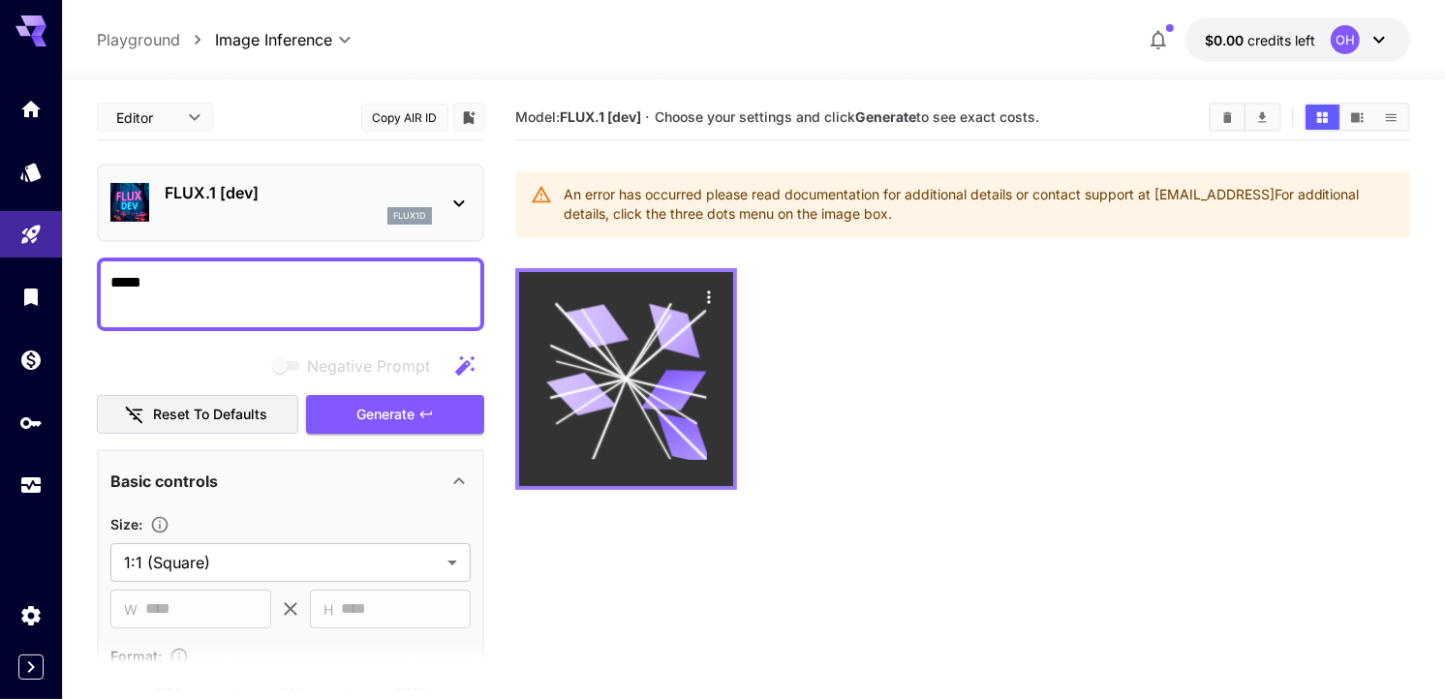
click at [729, 288] on div at bounding box center [626, 379] width 214 height 214
